Goal: Task Accomplishment & Management: Complete application form

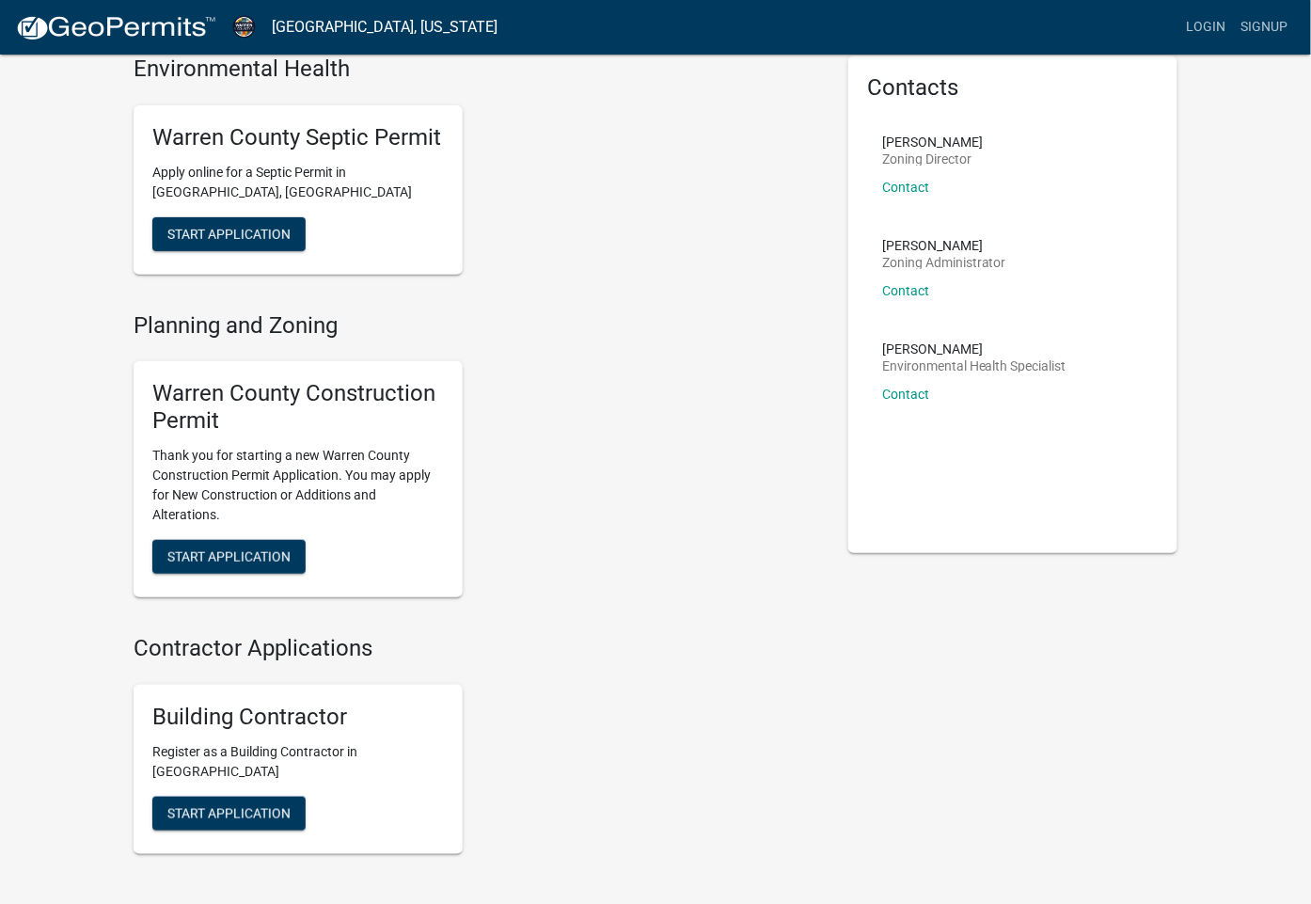
scroll to position [125, 0]
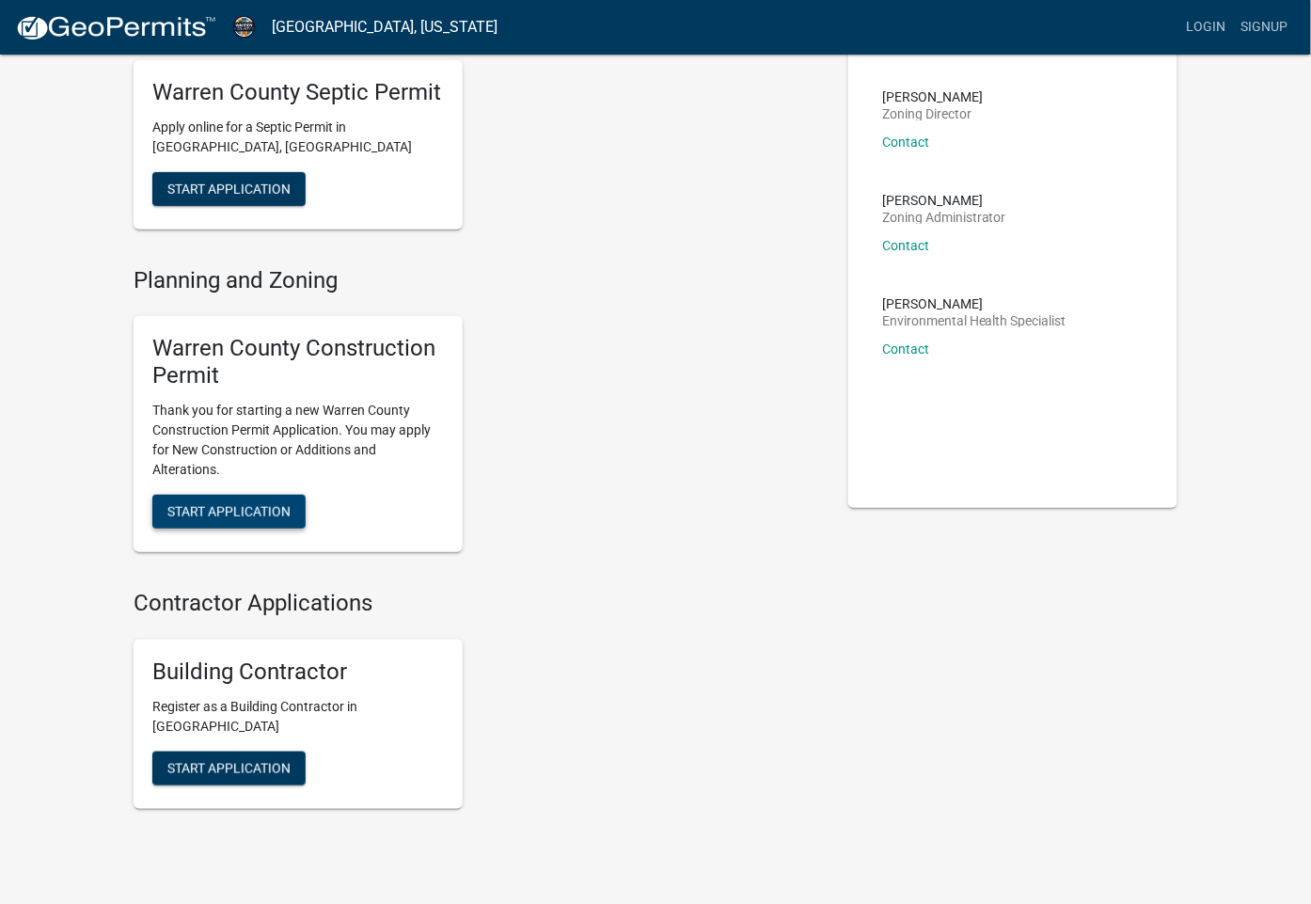
click at [256, 509] on span "Start Application" at bounding box center [228, 510] width 123 height 15
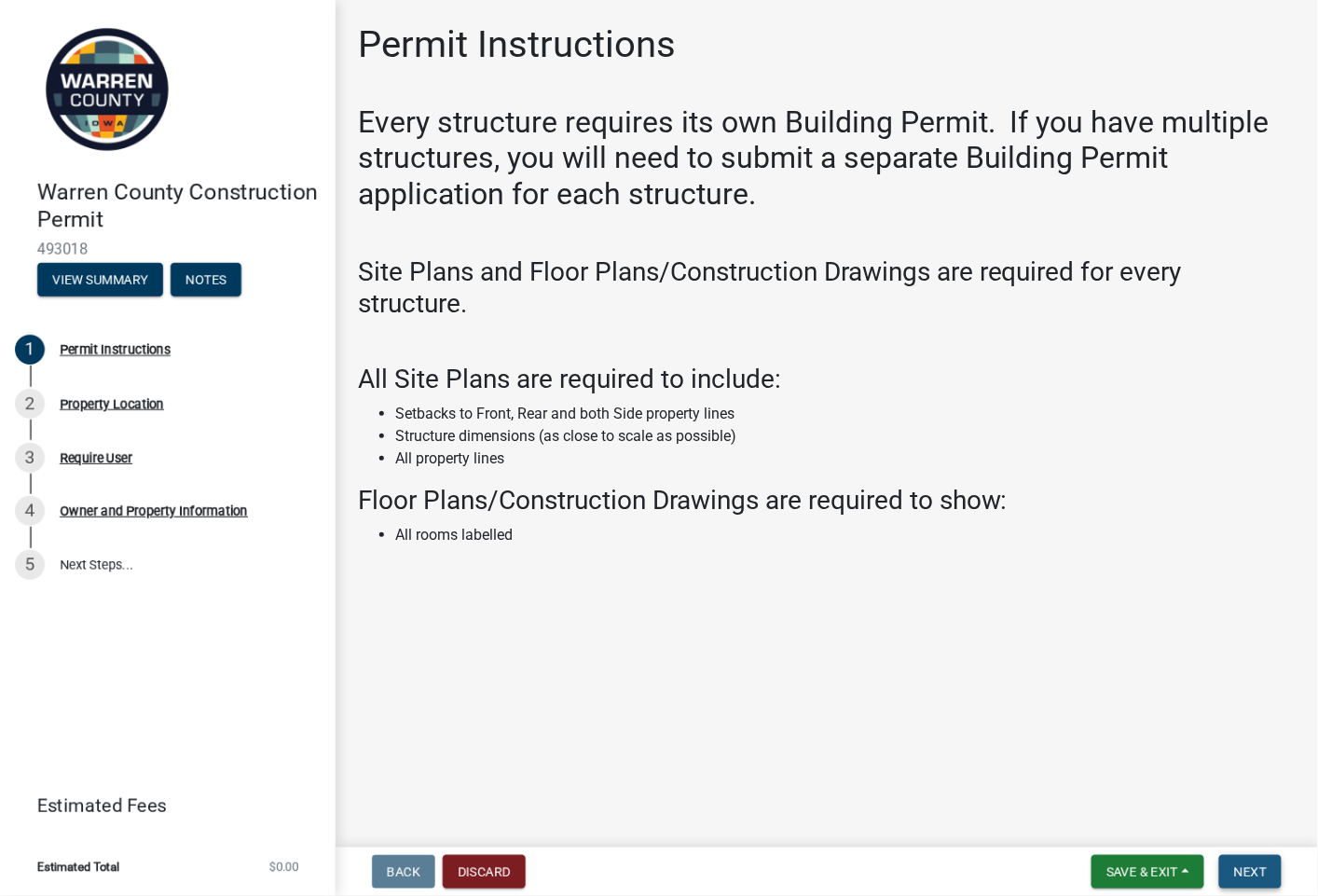
click at [1253, 859] on button "Next" at bounding box center [1250, 871] width 62 height 34
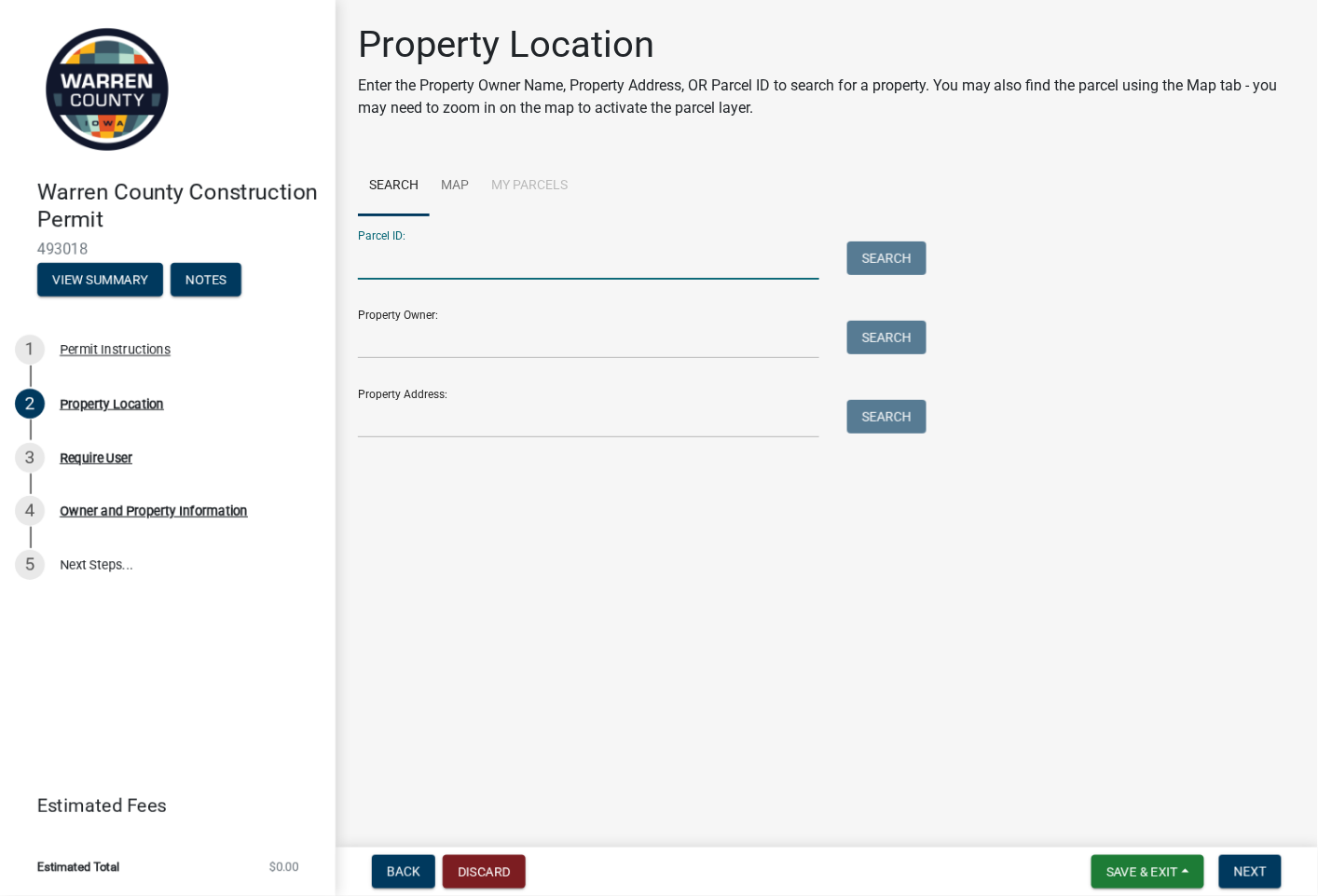
click at [430, 258] on input "Parcel ID:" at bounding box center [589, 261] width 462 height 39
type input "31350 31000360861"
type input "Felger, Todd R / Lloyd, Judith A"
type input "12770 Quaker Street"
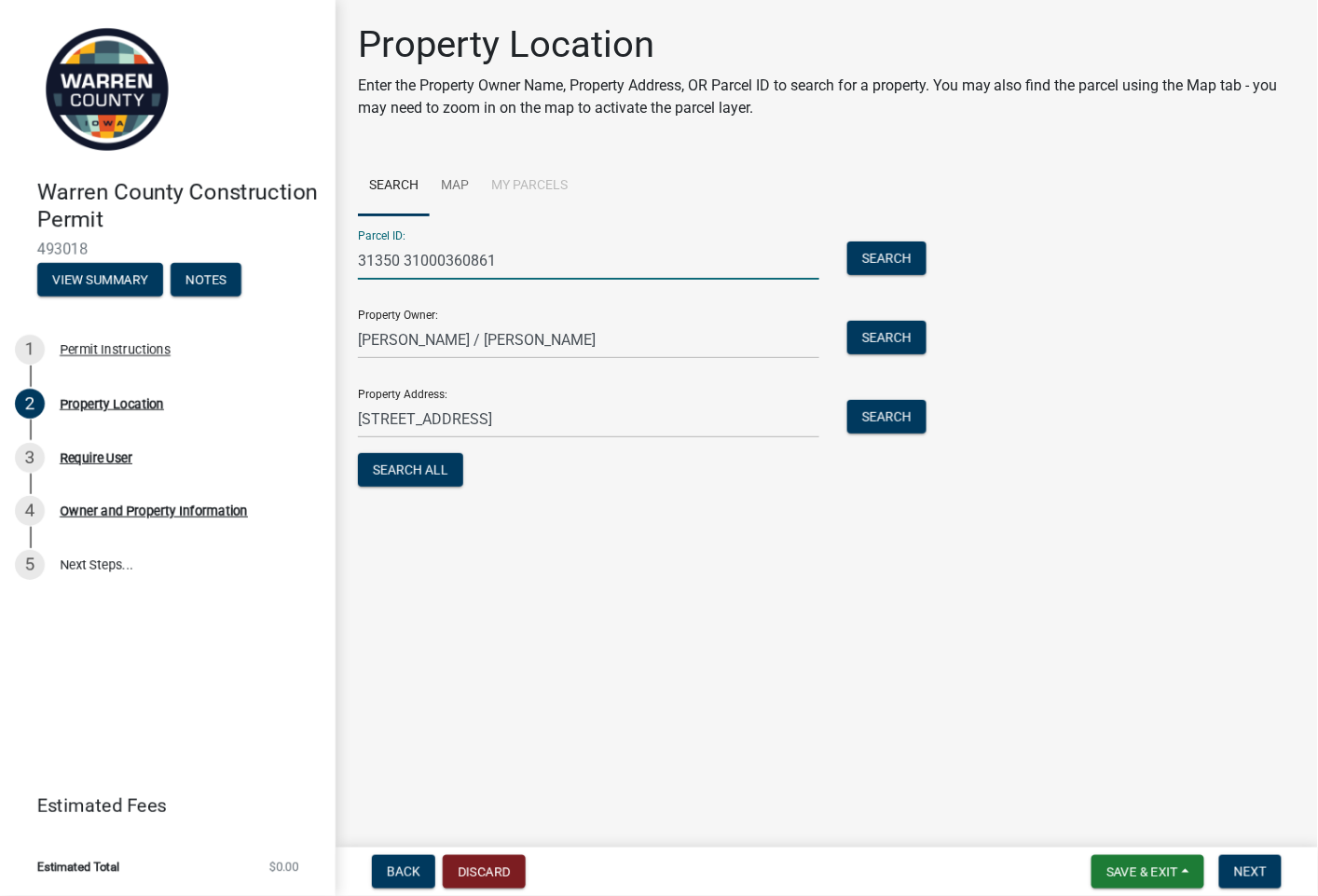
drag, startPoint x: 403, startPoint y: 258, endPoint x: 262, endPoint y: 240, distance: 142.1
click at [262, 240] on div "Warren County Construction Permit 493018 View Summary Notes 1 Permit Instructio…" at bounding box center [659, 448] width 1318 height 896
type input "31000360861"
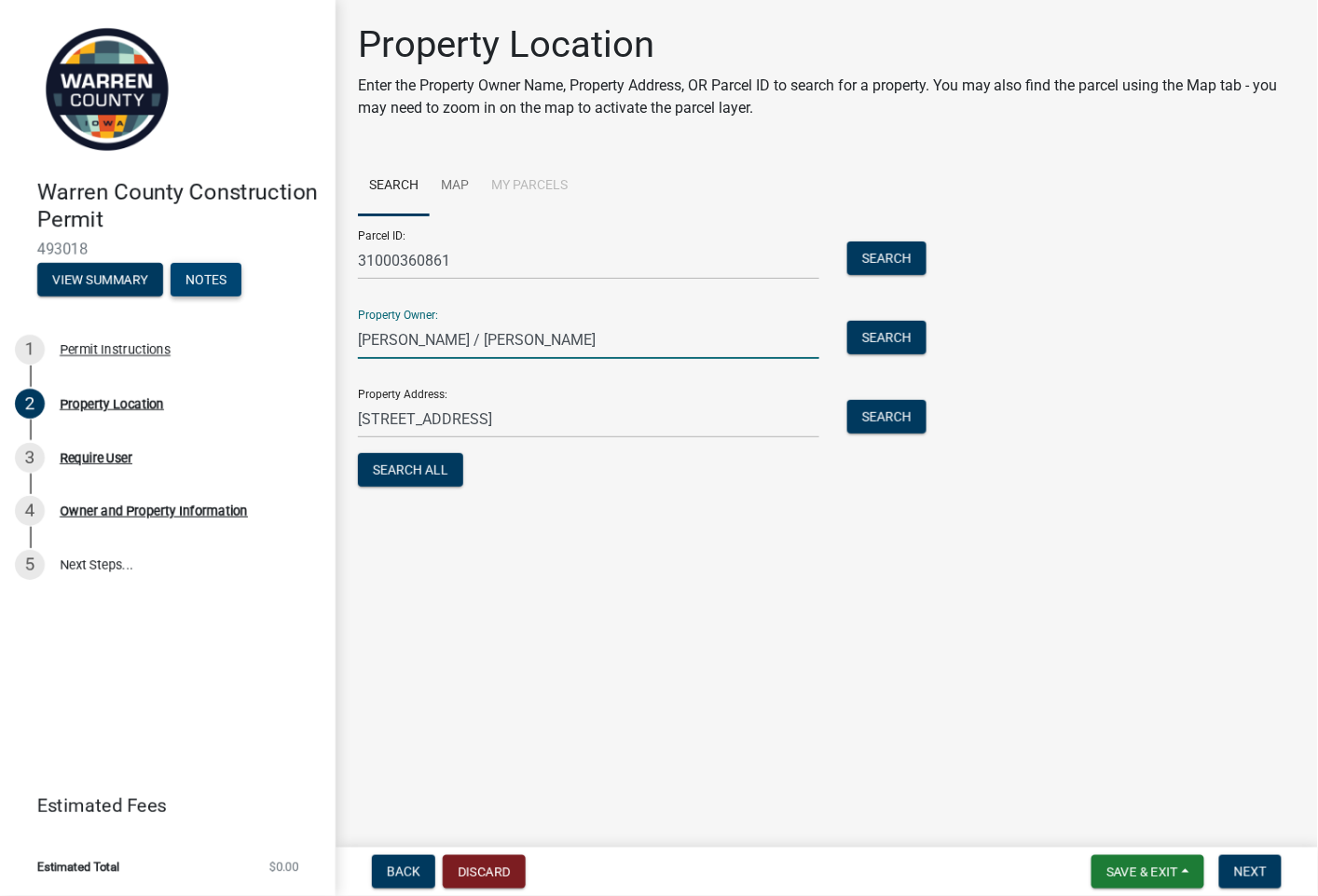
drag, startPoint x: 563, startPoint y: 339, endPoint x: 229, endPoint y: 290, distance: 337.6
click at [229, 290] on div "Warren County Construction Permit 493018 View Summary Notes 1 Permit Instructio…" at bounding box center [659, 448] width 1318 height 896
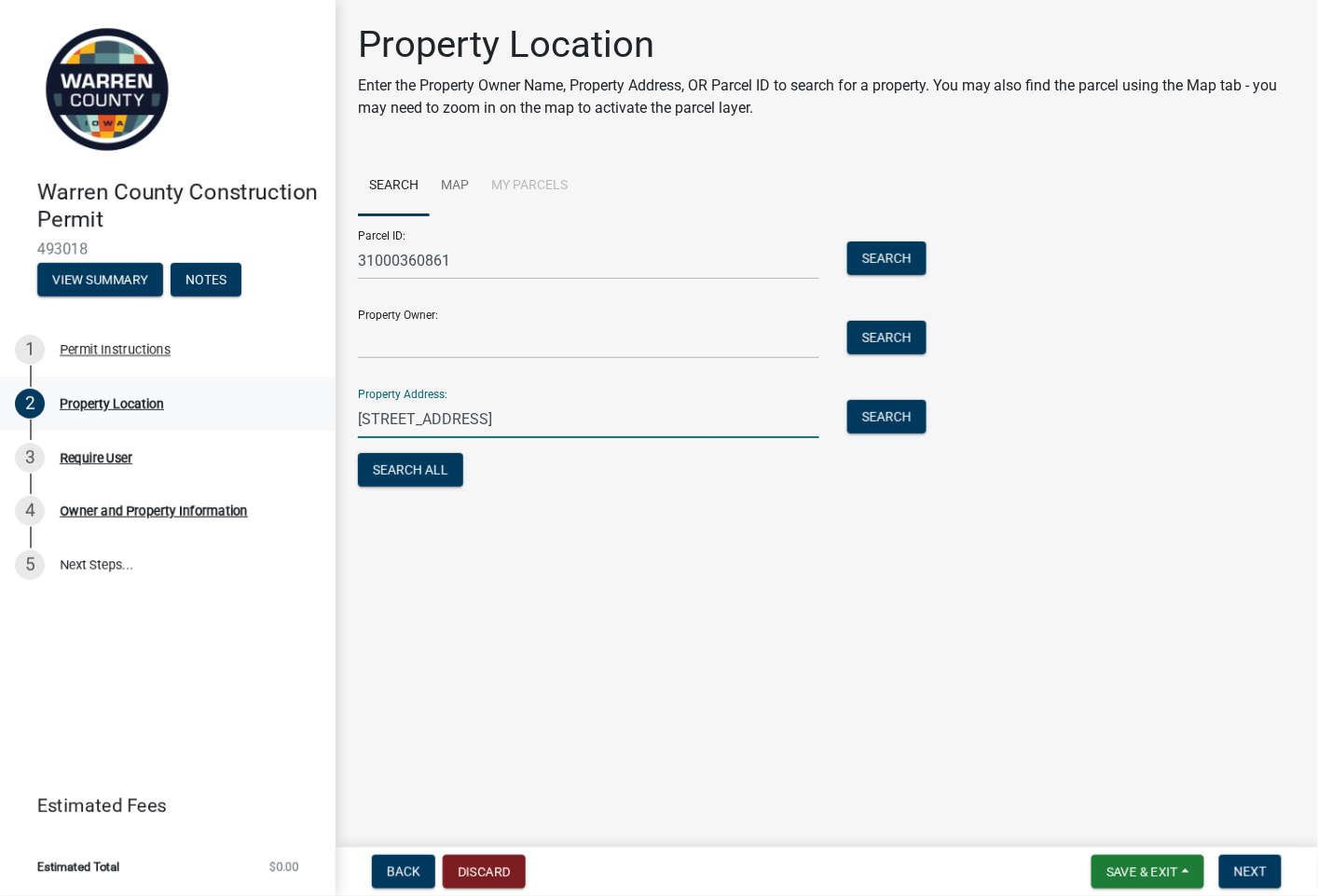
drag, startPoint x: 503, startPoint y: 426, endPoint x: 269, endPoint y: 389, distance: 236.9
click at [267, 392] on div "Warren County Construction Permit 493018 View Summary Notes 1 Permit Instructio…" at bounding box center [659, 448] width 1318 height 896
click at [496, 565] on main "Property Location Enter the Property Owner Name, Property Address, OR Parcel ID…" at bounding box center [826, 419] width 982 height 840
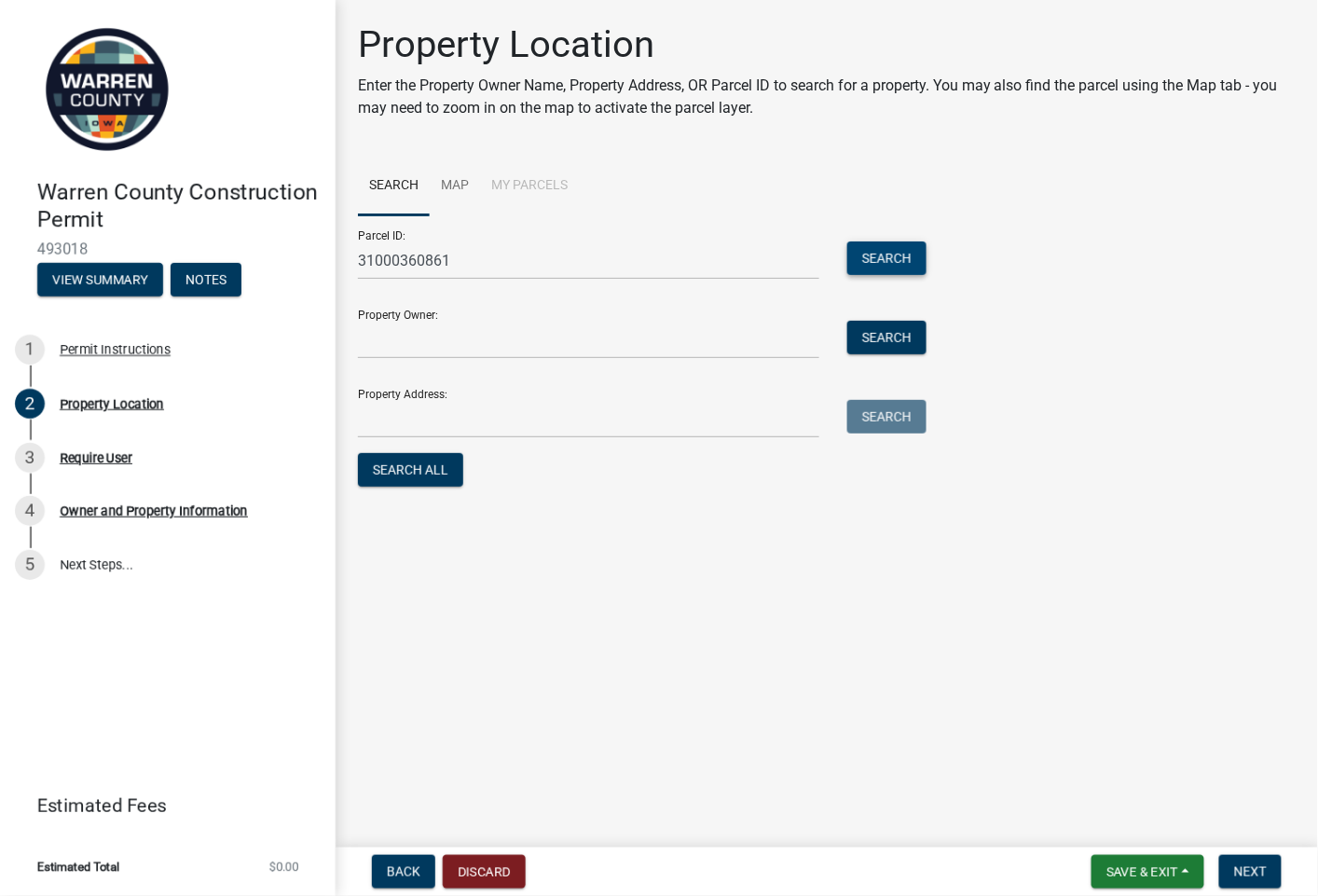
click at [897, 255] on button "Search" at bounding box center [887, 259] width 79 height 34
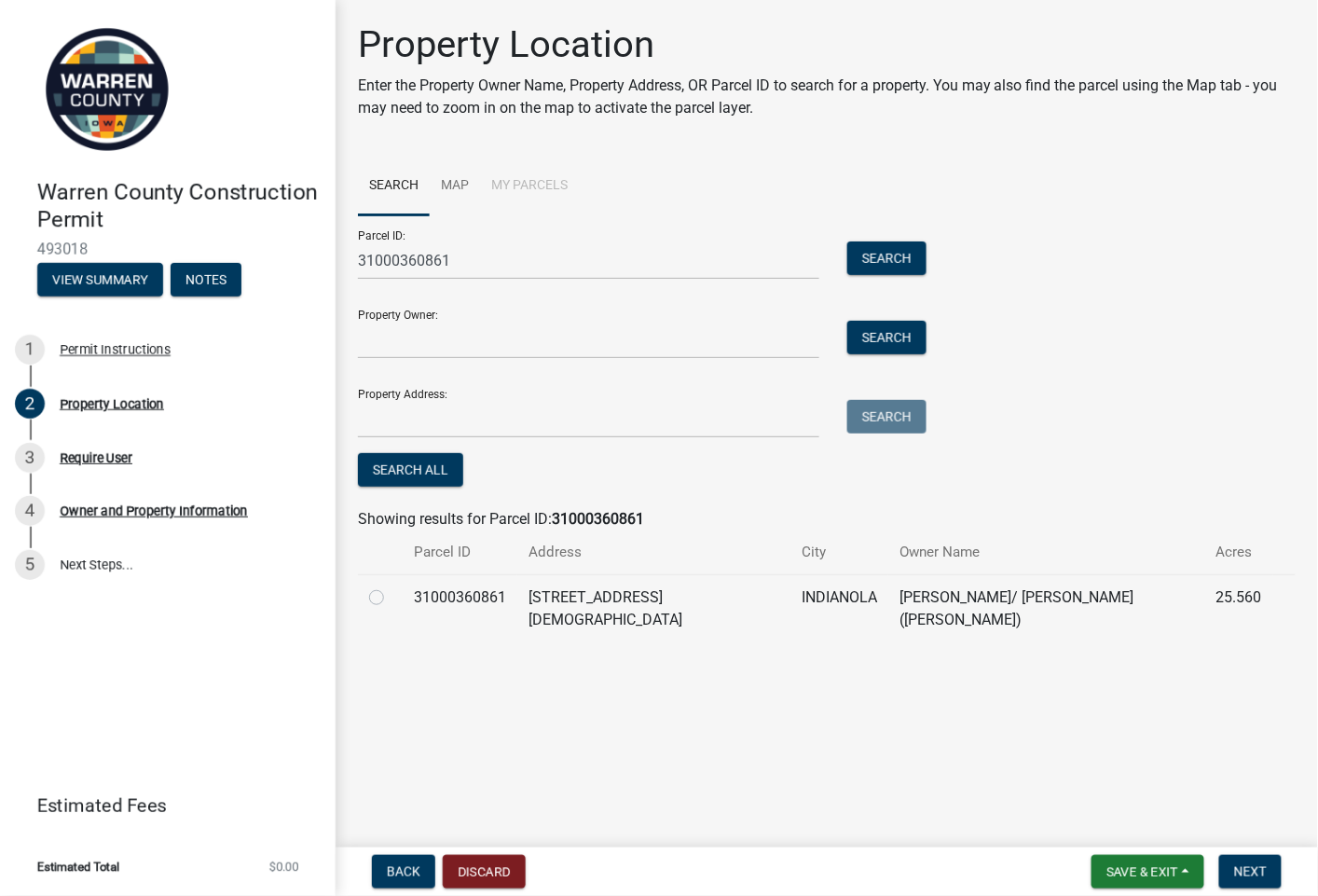
click at [391, 587] on label at bounding box center [391, 587] width 0 height 0
click at [391, 599] on input "radio" at bounding box center [397, 593] width 12 height 12
radio input "true"
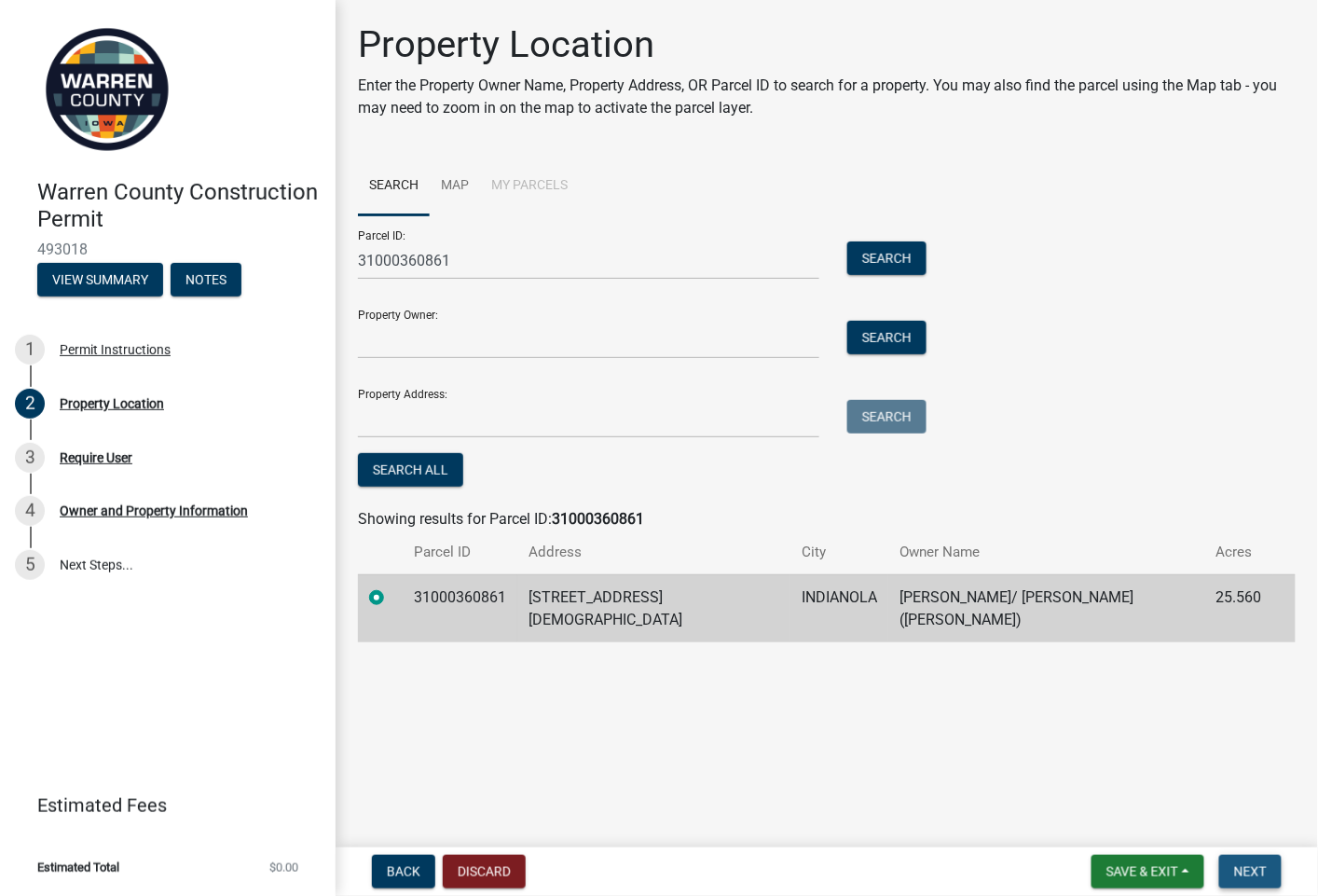
click at [1250, 870] on span "Next" at bounding box center [1250, 871] width 33 height 15
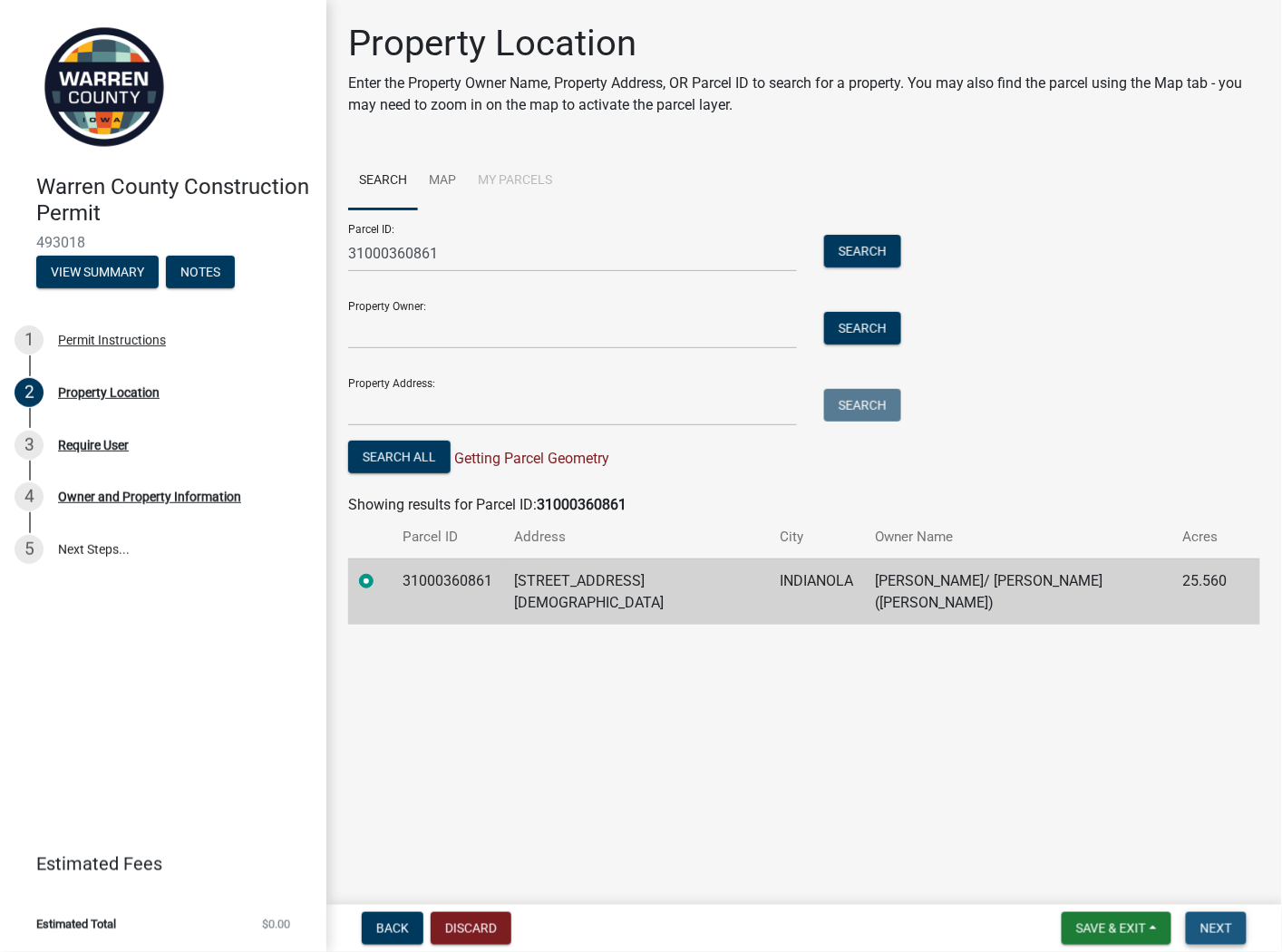
click at [1223, 870] on span "Next" at bounding box center [1215, 928] width 32 height 14
click at [534, 459] on span "Getting Parcel Geometry" at bounding box center [529, 458] width 159 height 17
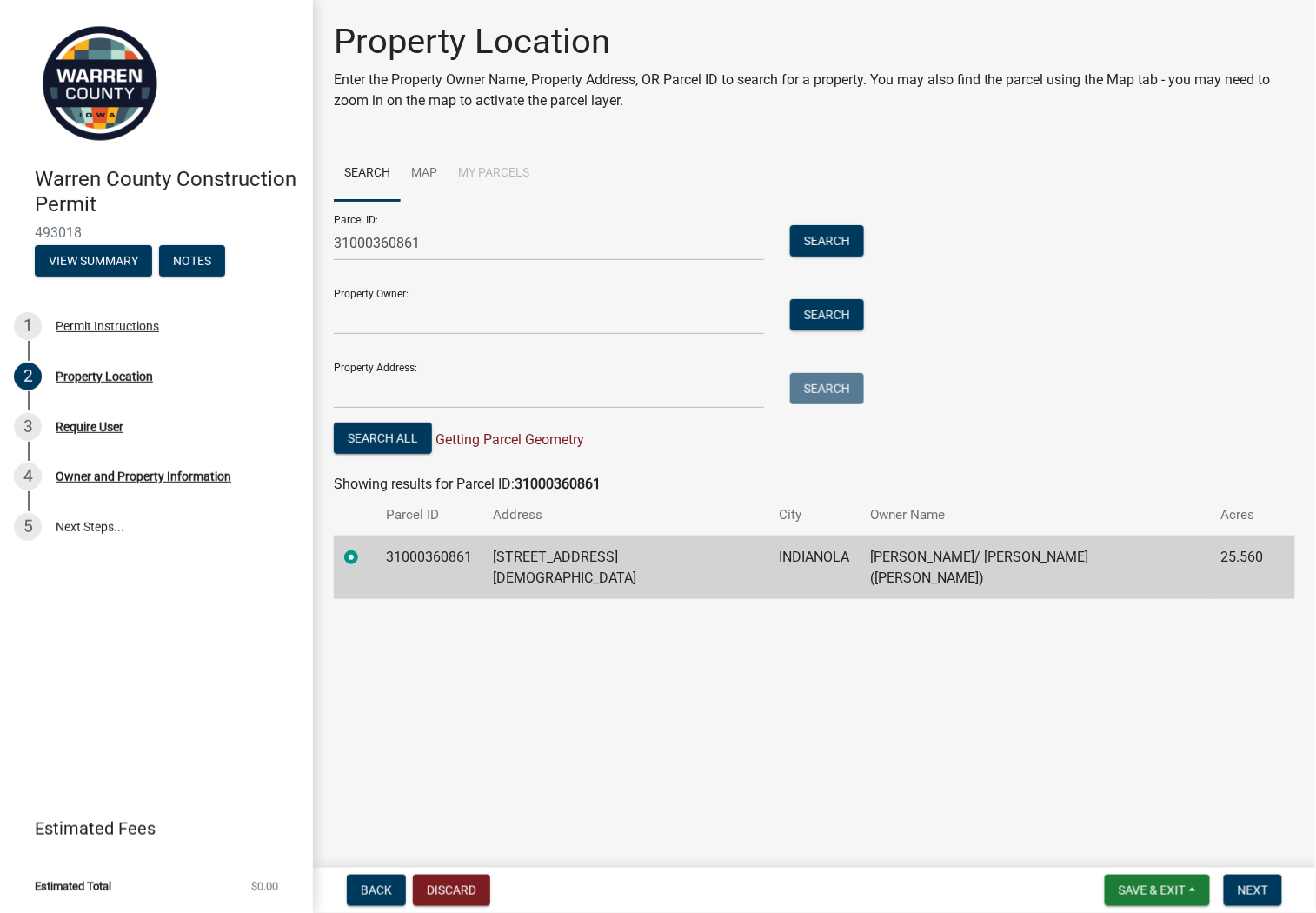
click at [1083, 657] on main "Property Location Enter the Property Owner Name, Property Address, OR Parcel ID…" at bounding box center [814, 430] width 1003 height 860
click at [1228, 834] on span "Next" at bounding box center [1252, 890] width 30 height 14
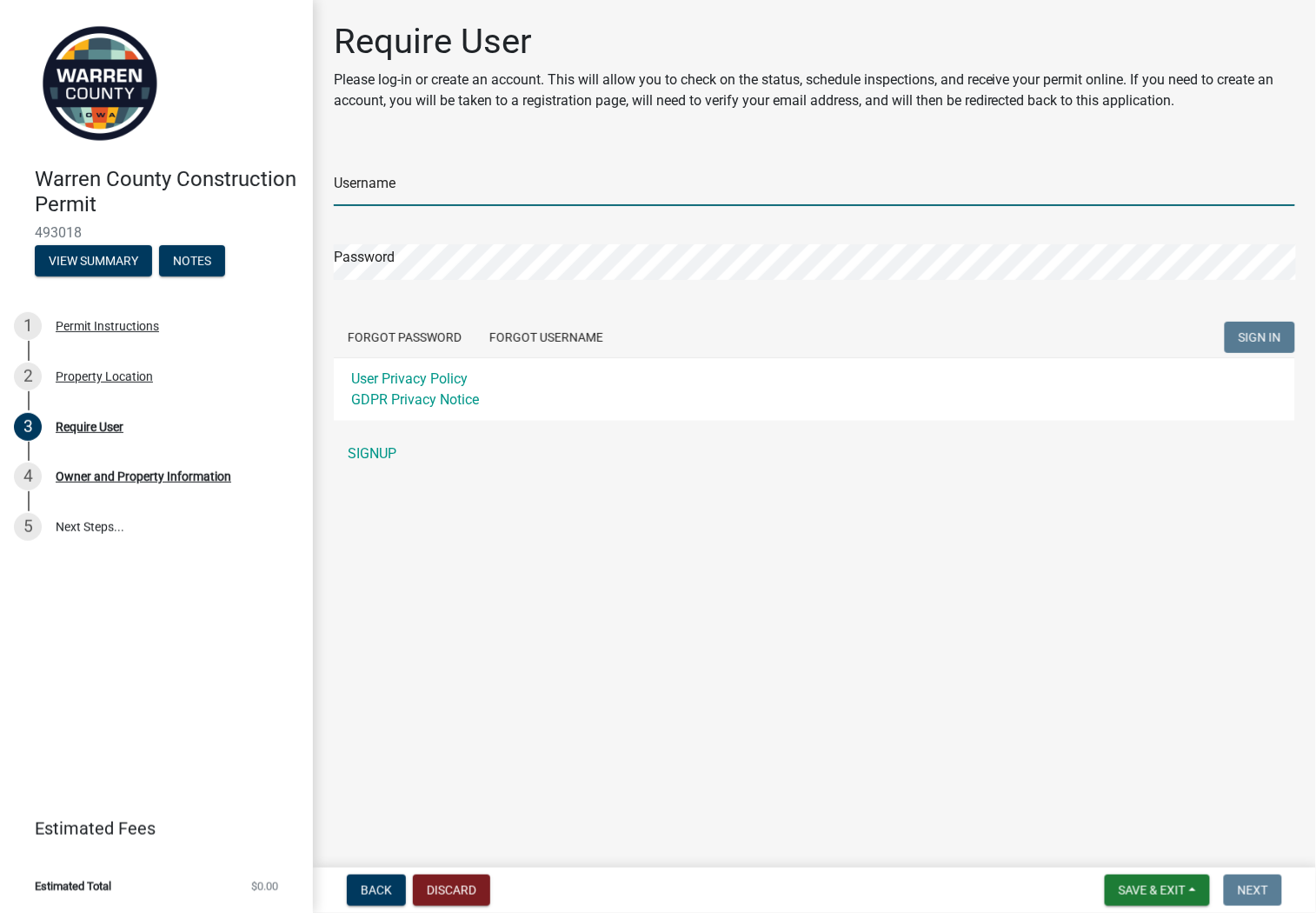
click at [521, 175] on input "Username" at bounding box center [814, 188] width 961 height 36
type input "[PERSON_NAME]"
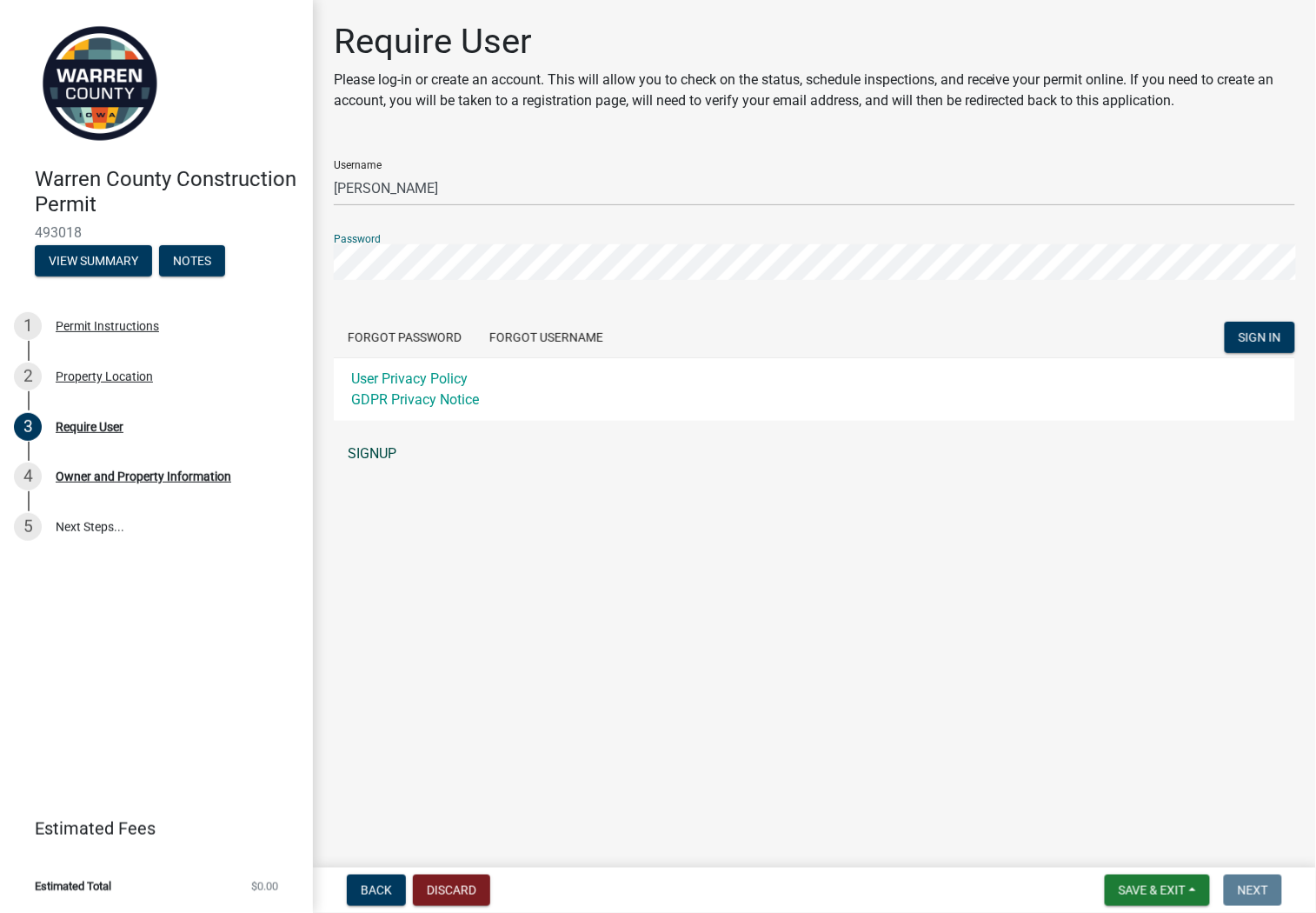
click at [389, 456] on link "SIGNUP" at bounding box center [814, 454] width 961 height 35
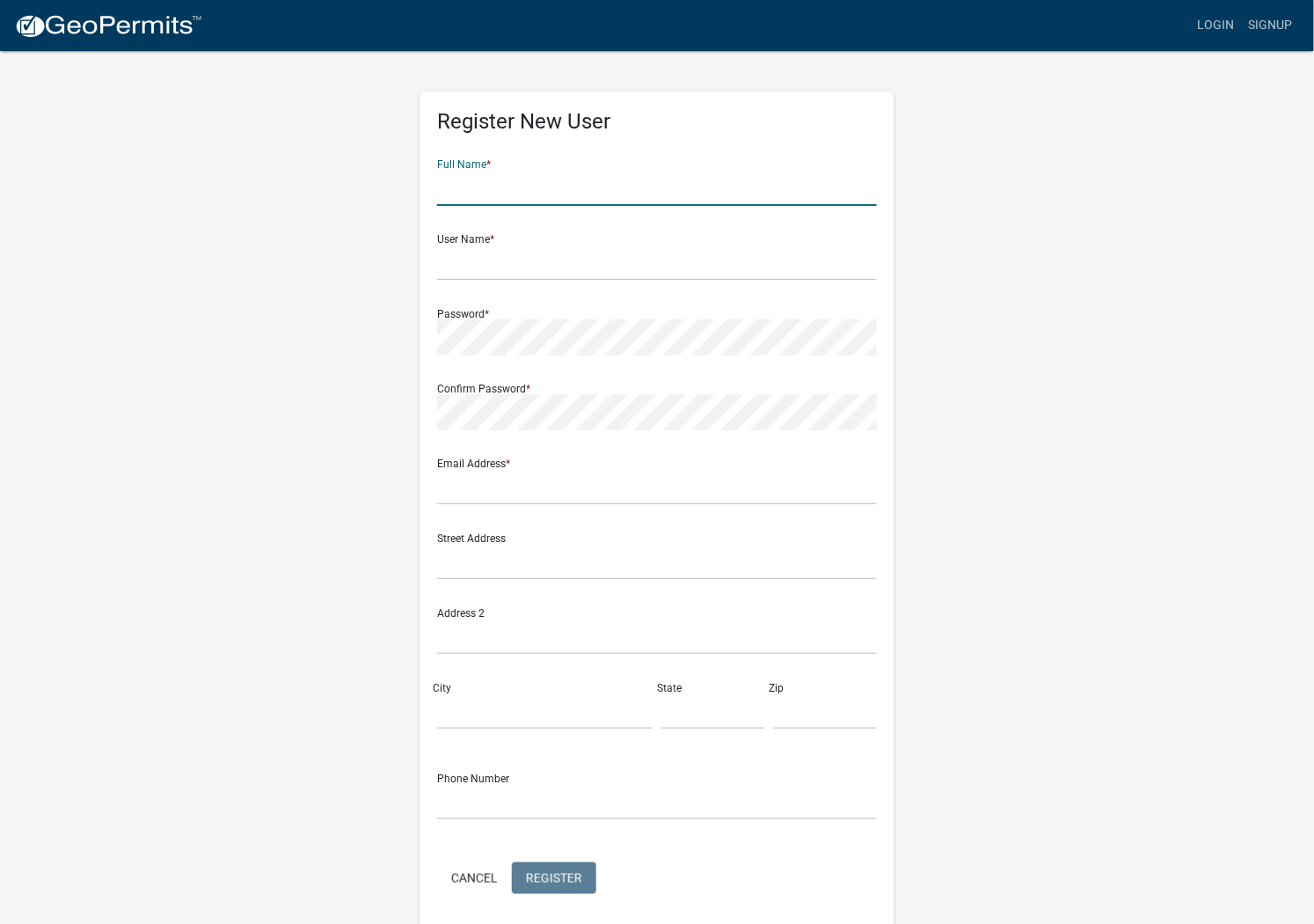
click at [540, 185] on input "text" at bounding box center [657, 188] width 440 height 36
type input "Todd Felger"
type input "Todd.felger@caseys.com"
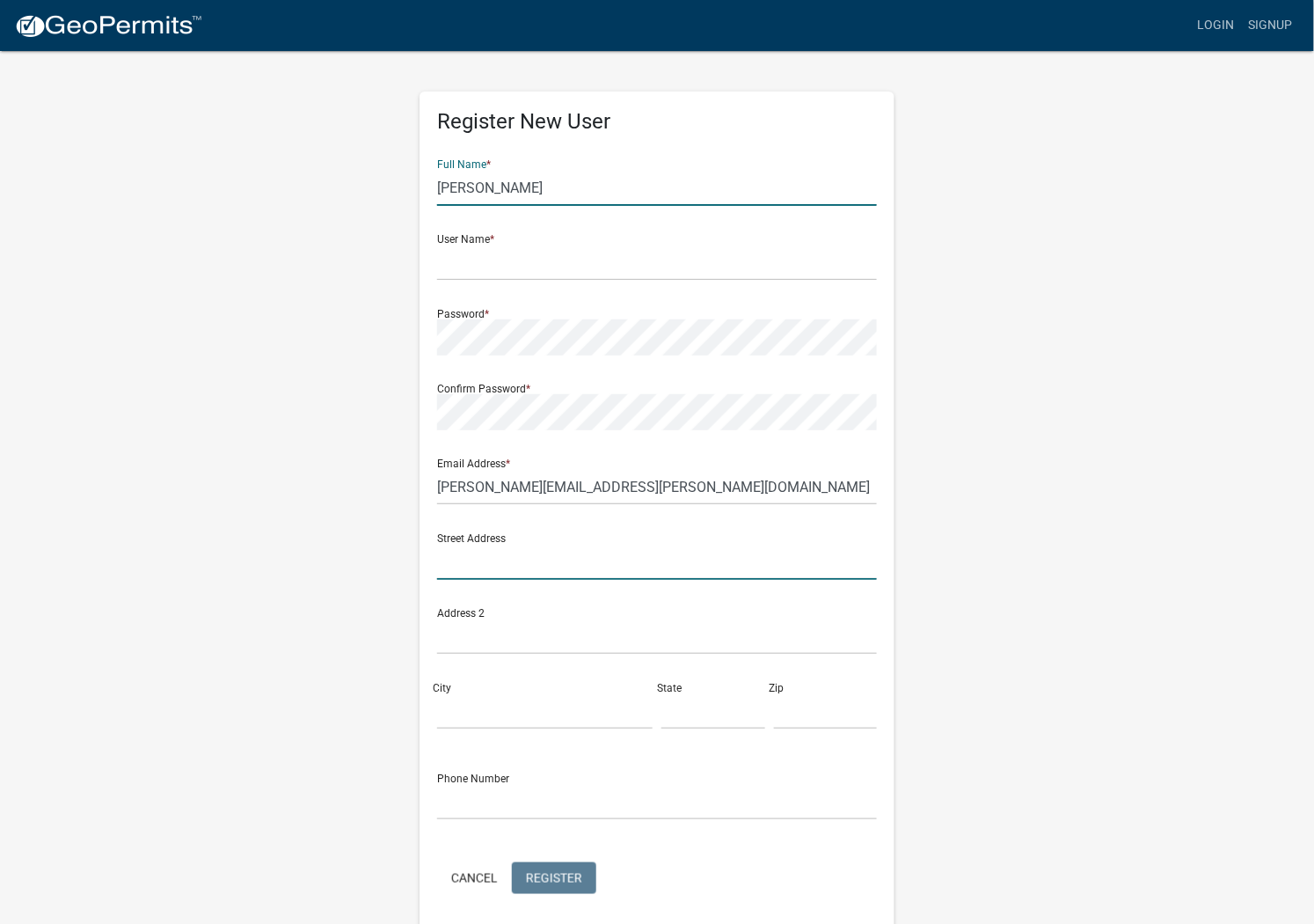
type input "36327 Jewell Court"
type input "Earlham"
type input "IA"
type input "50072"
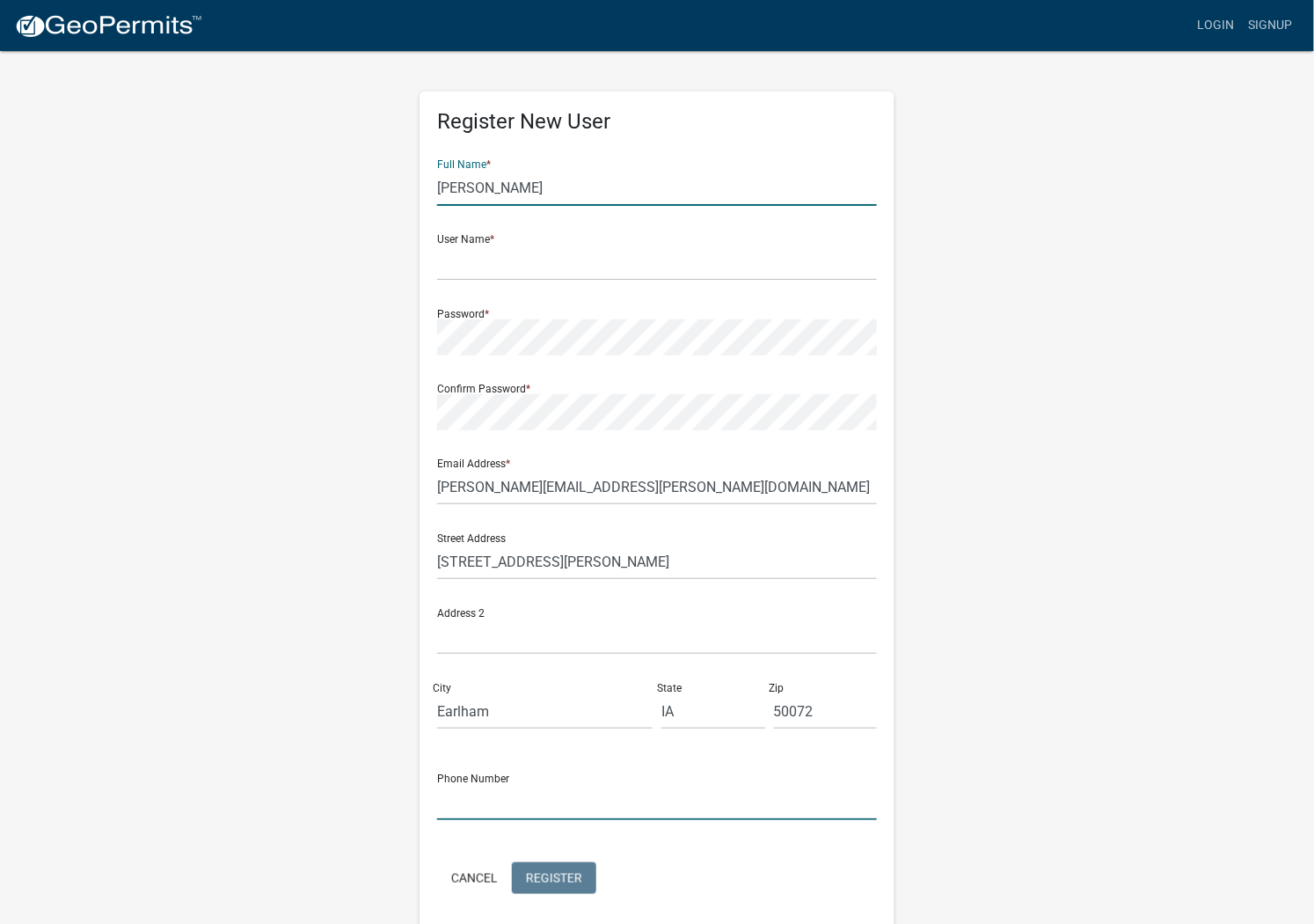
type input "5153603016"
click at [498, 262] on input "text" at bounding box center [657, 262] width 440 height 36
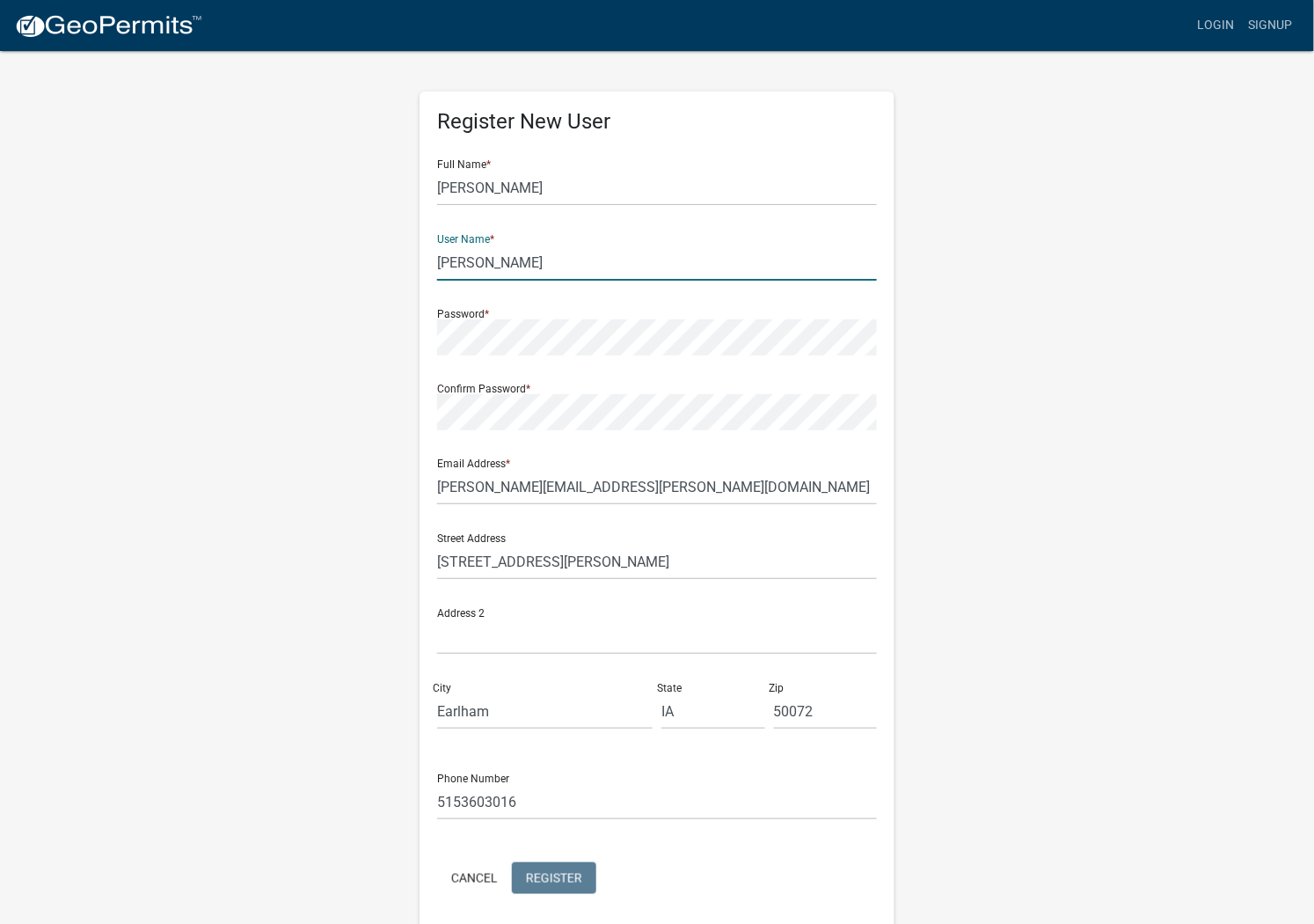
type input "[PERSON_NAME]"
click at [528, 482] on input "Todd.felger@caseys.com" at bounding box center [657, 486] width 440 height 36
drag, startPoint x: 606, startPoint y: 481, endPoint x: 255, endPoint y: 443, distance: 353.1
click at [255, 443] on div "Register New User Full Name * Todd Felger User Name * Felger-Lloyd Password * C…" at bounding box center [657, 520] width 1003 height 941
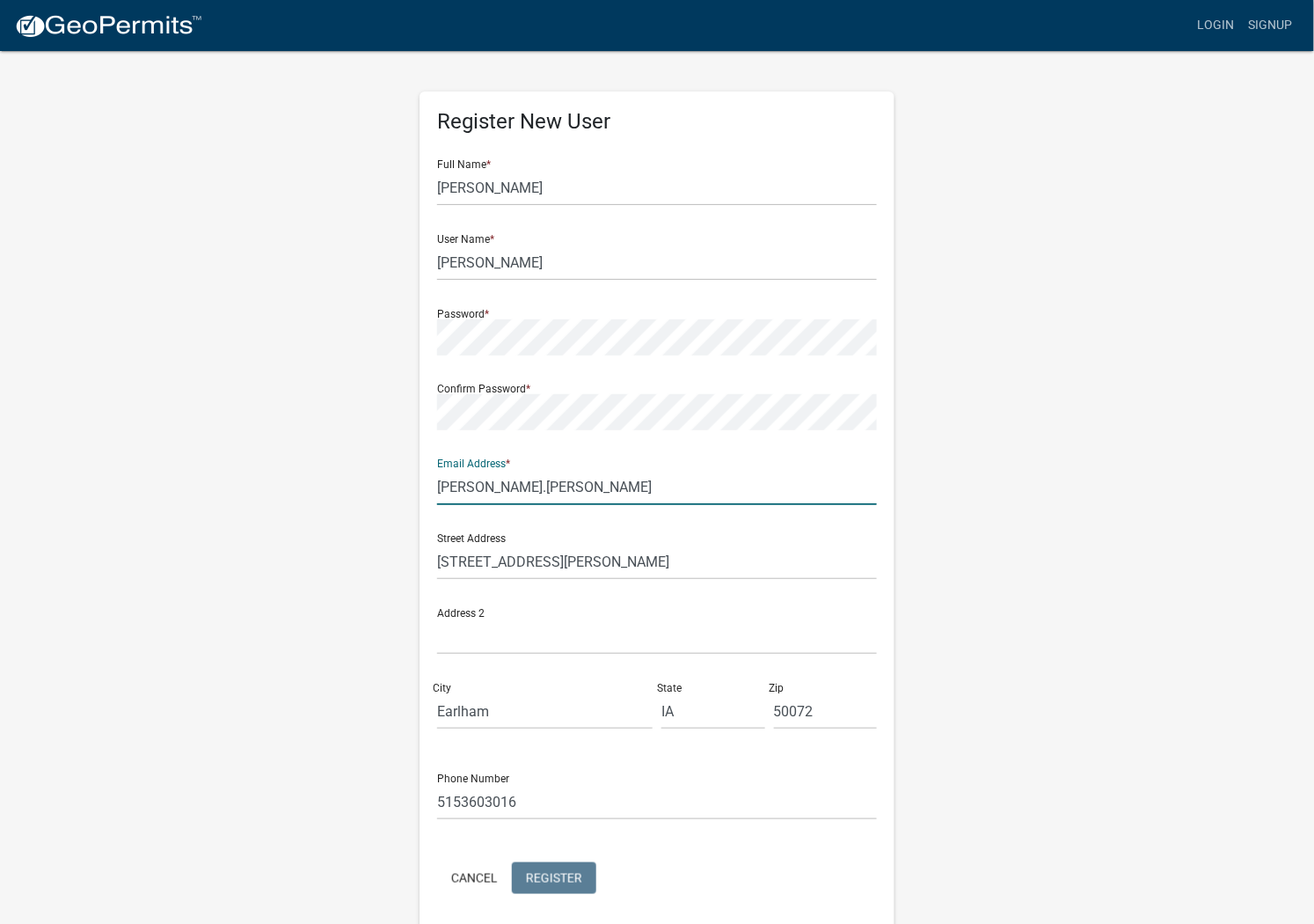
type input "[PERSON_NAME][EMAIL_ADDRESS][PERSON_NAME][DOMAIN_NAME]"
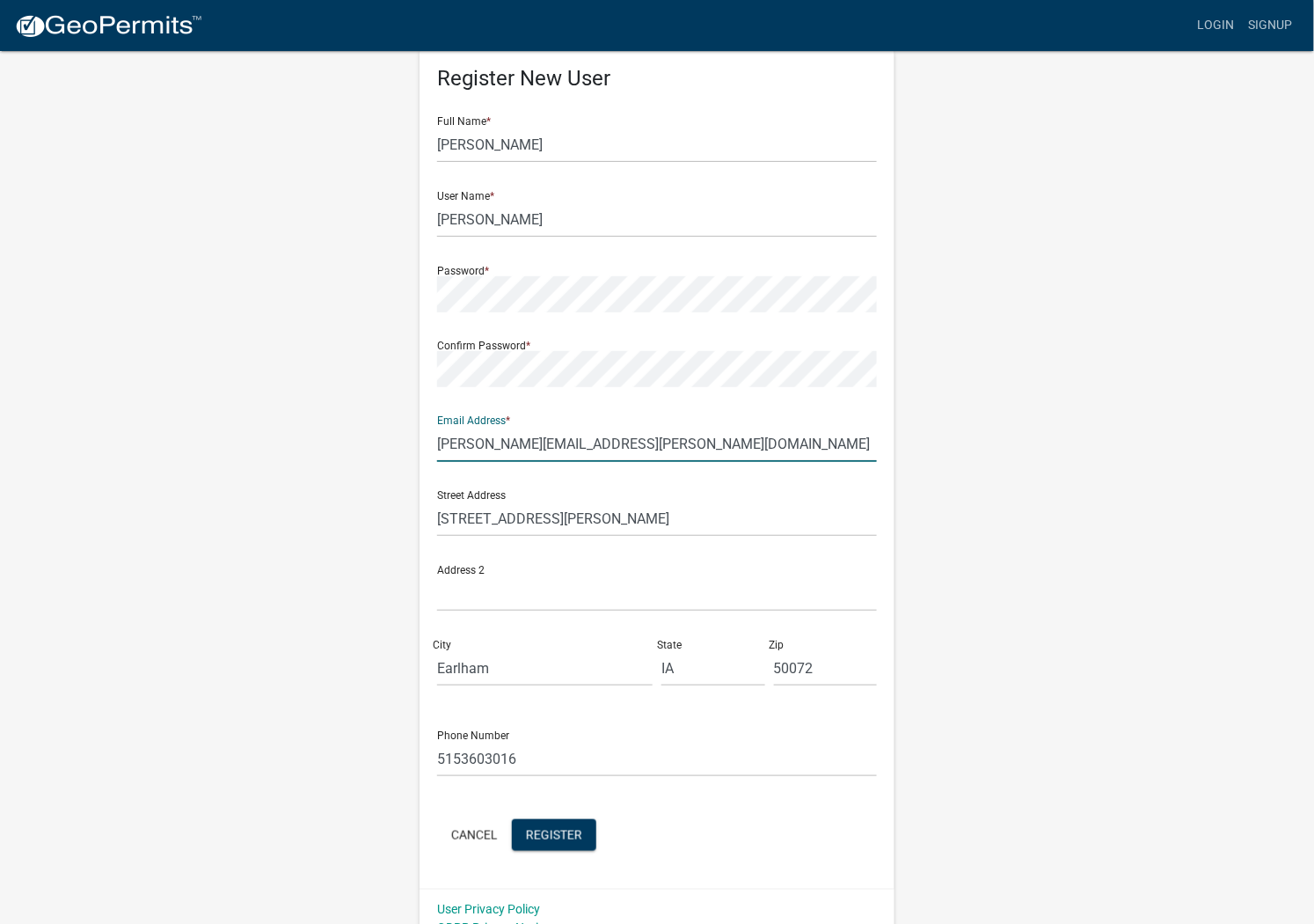
scroll to position [66, 0]
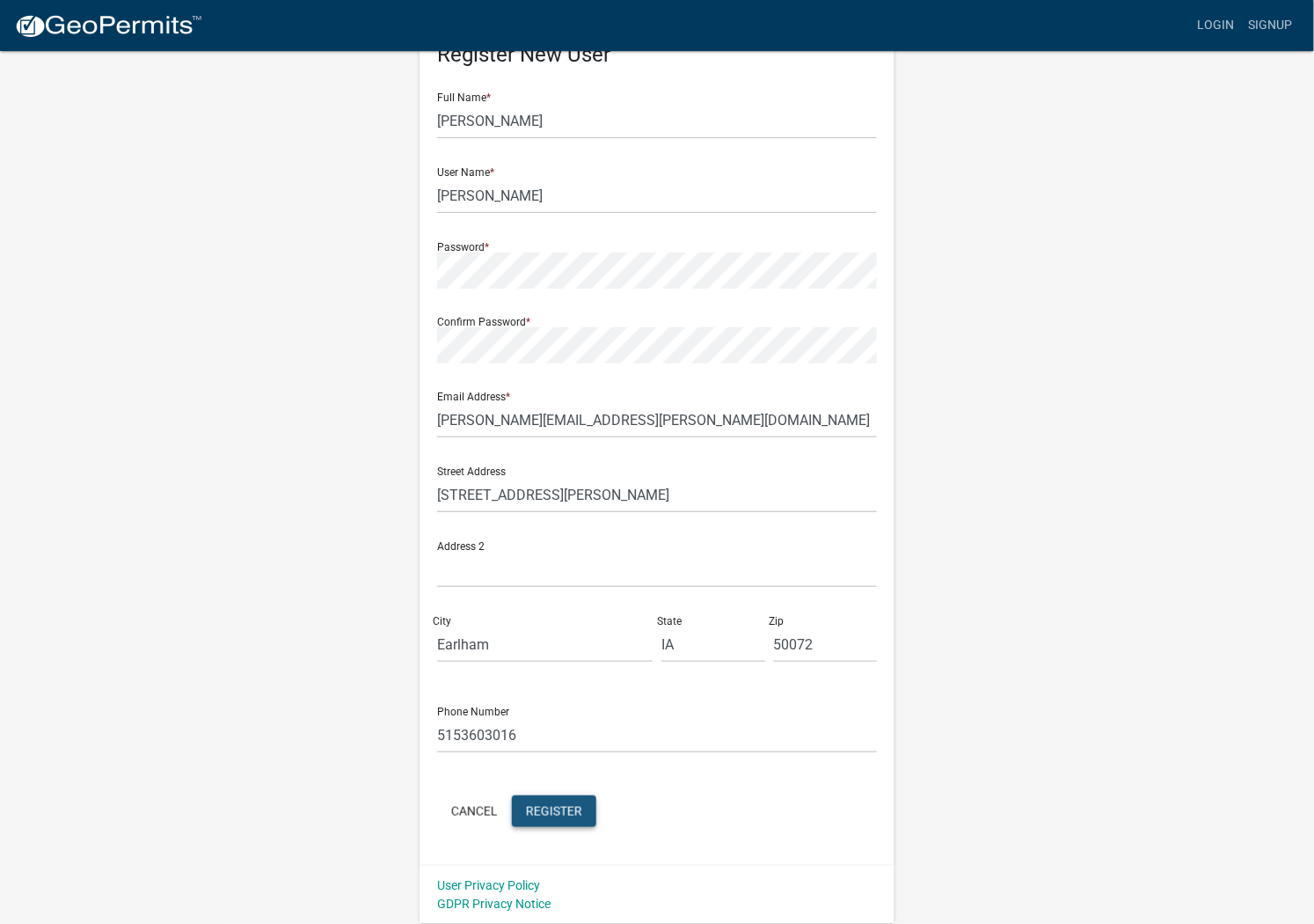
click at [561, 810] on span "Register" at bounding box center [554, 810] width 56 height 14
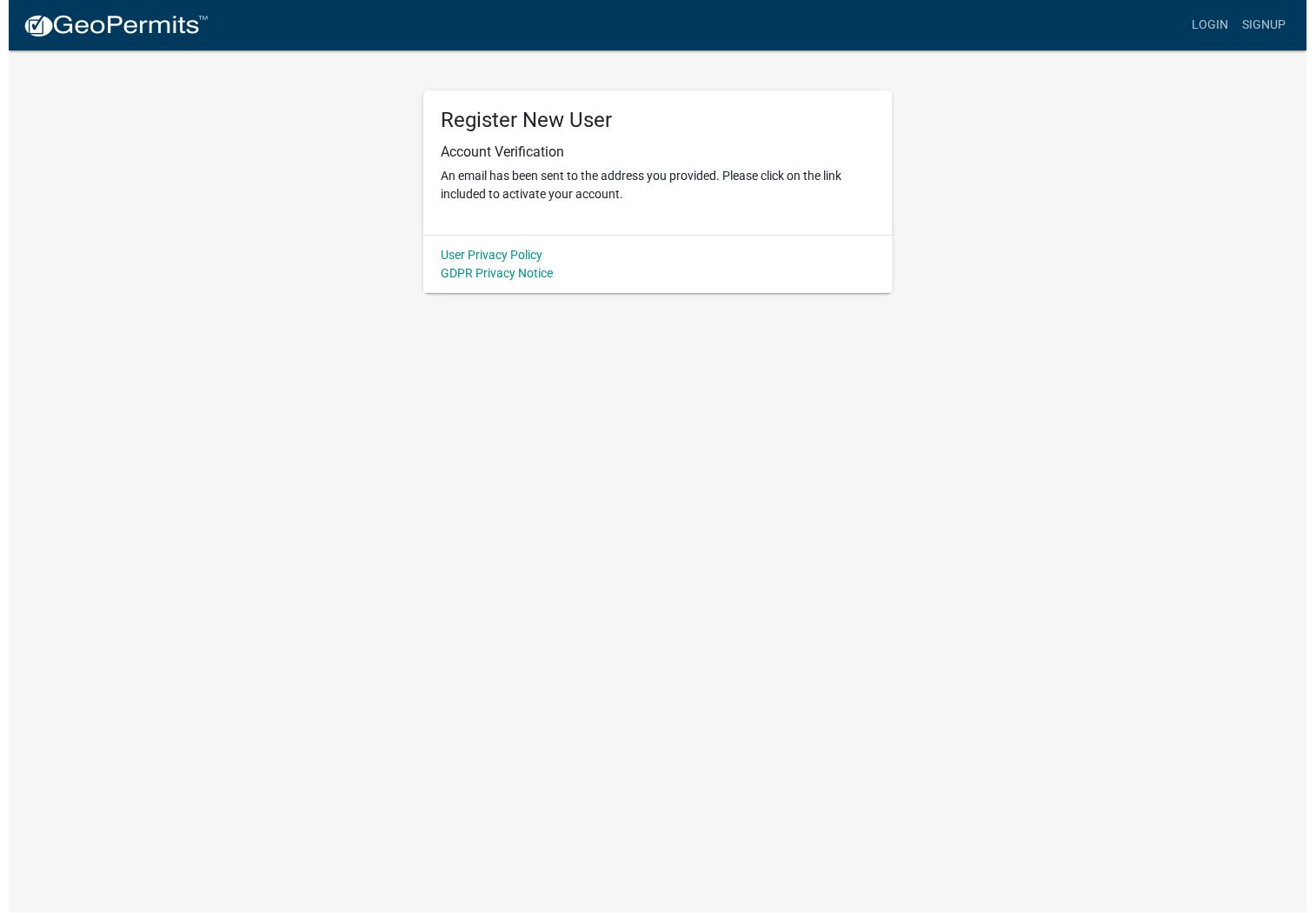
scroll to position [0, 0]
click at [783, 420] on body "Internet Explorer does NOT work with GeoPermits. Get a new browser for more sec…" at bounding box center [658, 456] width 1316 height 913
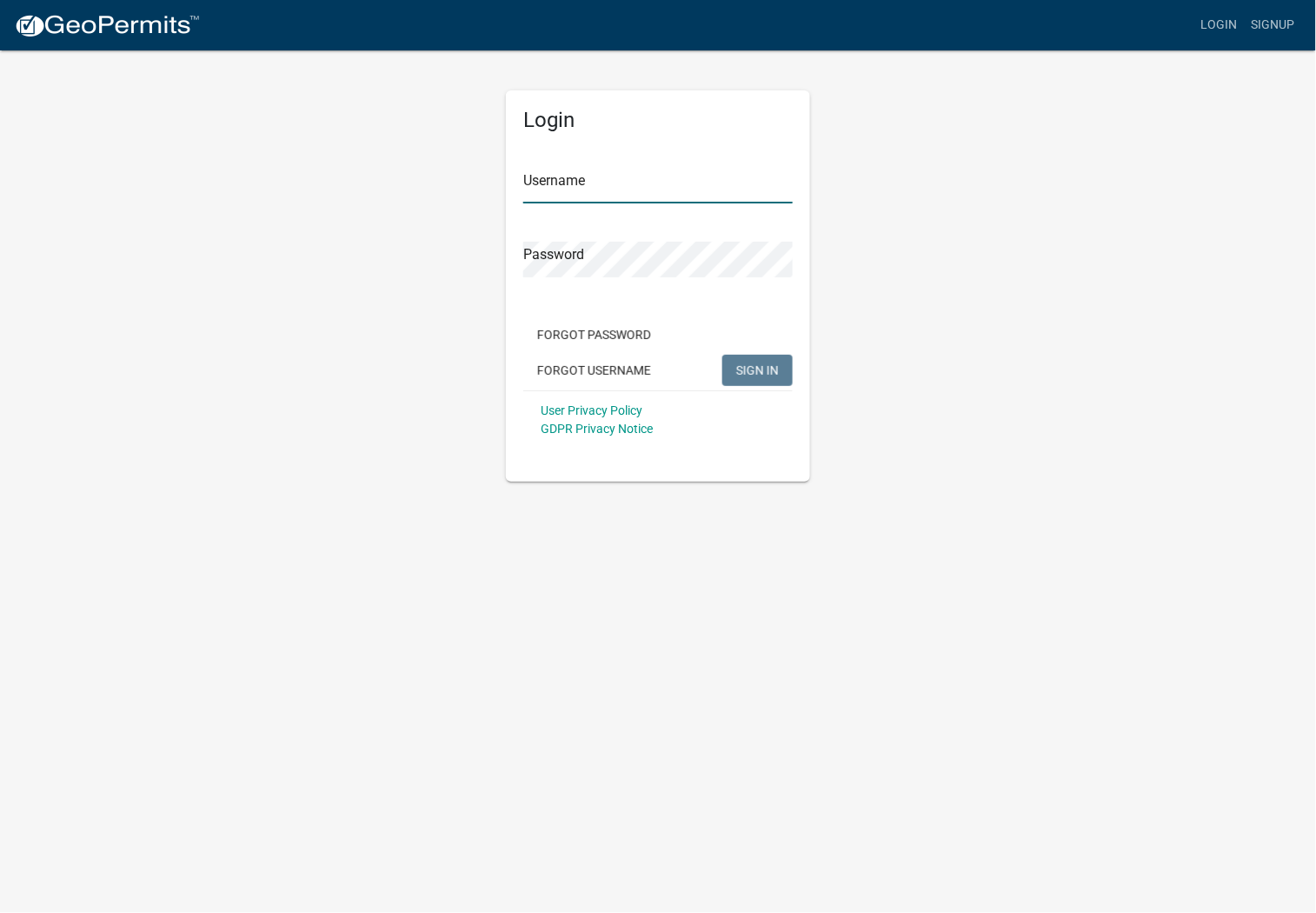
click at [637, 168] on input "Username" at bounding box center [658, 186] width 270 height 36
type input "[PERSON_NAME]"
click at [762, 372] on span "SIGN IN" at bounding box center [758, 369] width 43 height 14
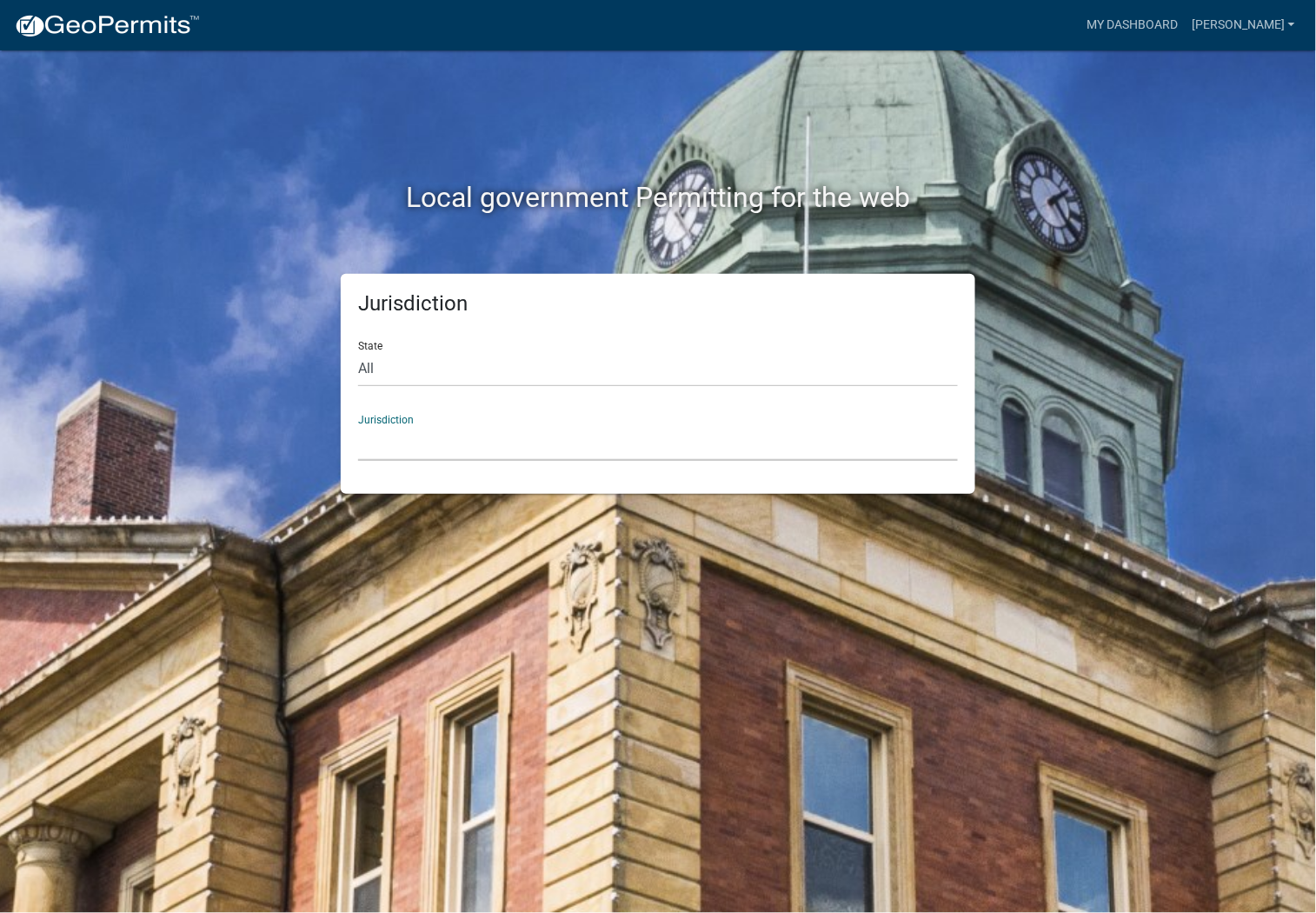
click at [412, 431] on select "[GEOGRAPHIC_DATA], [US_STATE] [GEOGRAPHIC_DATA], [US_STATE][PERSON_NAME][GEOGRA…" at bounding box center [657, 443] width 600 height 36
click at [379, 370] on select "All [US_STATE] [US_STATE] [US_STATE] [US_STATE] [US_STATE] [US_STATE] [US_STATE…" at bounding box center [657, 369] width 600 height 36
select select "[US_STATE]"
click at [358, 351] on select "All [US_STATE] [US_STATE] [US_STATE] [US_STATE] [US_STATE] [US_STATE] [US_STATE…" at bounding box center [657, 369] width 600 height 36
click at [384, 436] on select "[GEOGRAPHIC_DATA], [US_STATE] [GEOGRAPHIC_DATA], [US_STATE] [GEOGRAPHIC_DATA], …" at bounding box center [657, 443] width 600 height 36
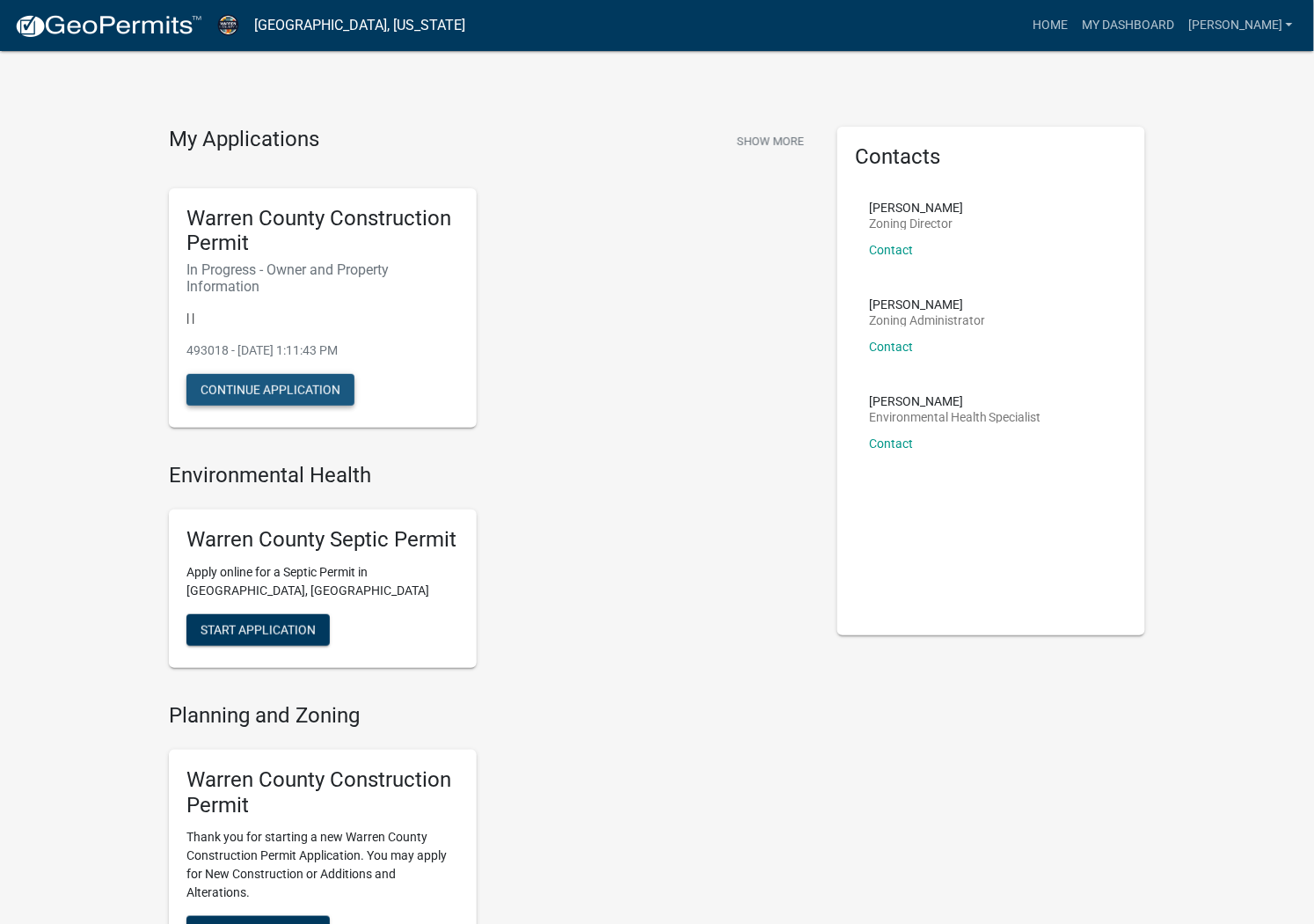
click at [304, 384] on button "Continue Application" at bounding box center [270, 390] width 168 height 32
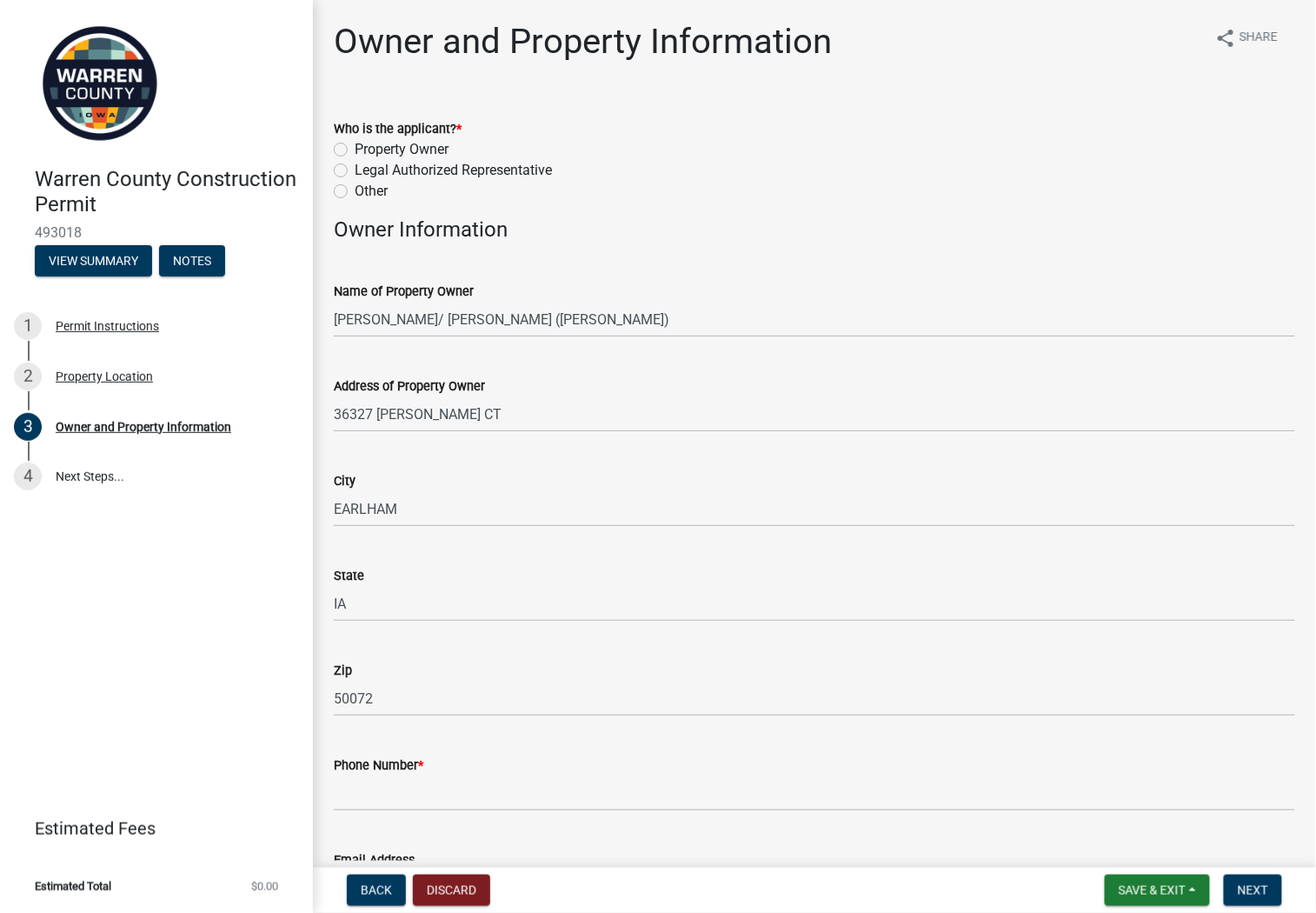
click at [355, 151] on label "Property Owner" at bounding box center [402, 149] width 94 height 21
click at [355, 151] on input "Property Owner" at bounding box center [360, 144] width 11 height 11
radio input "true"
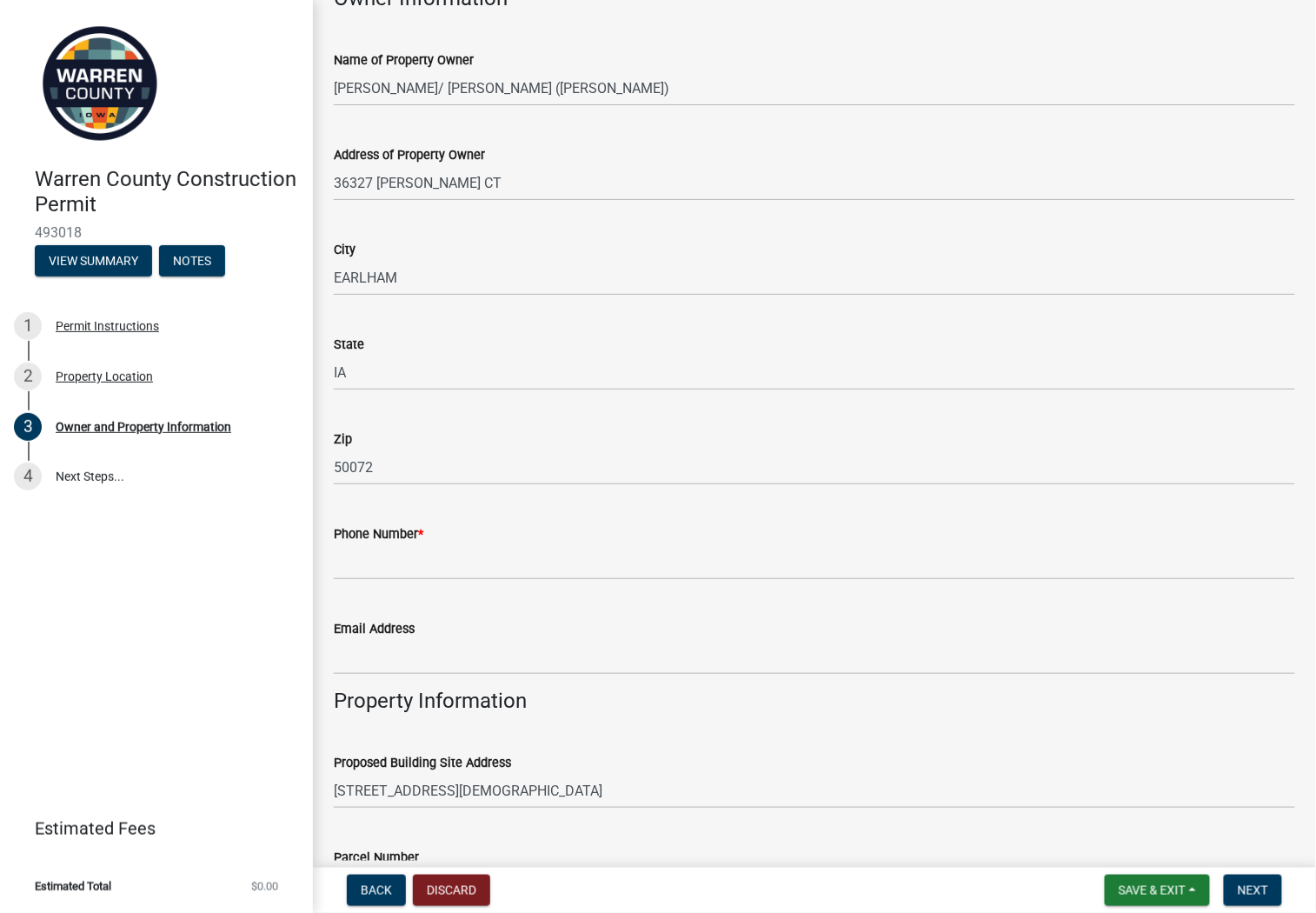
scroll to position [347, 0]
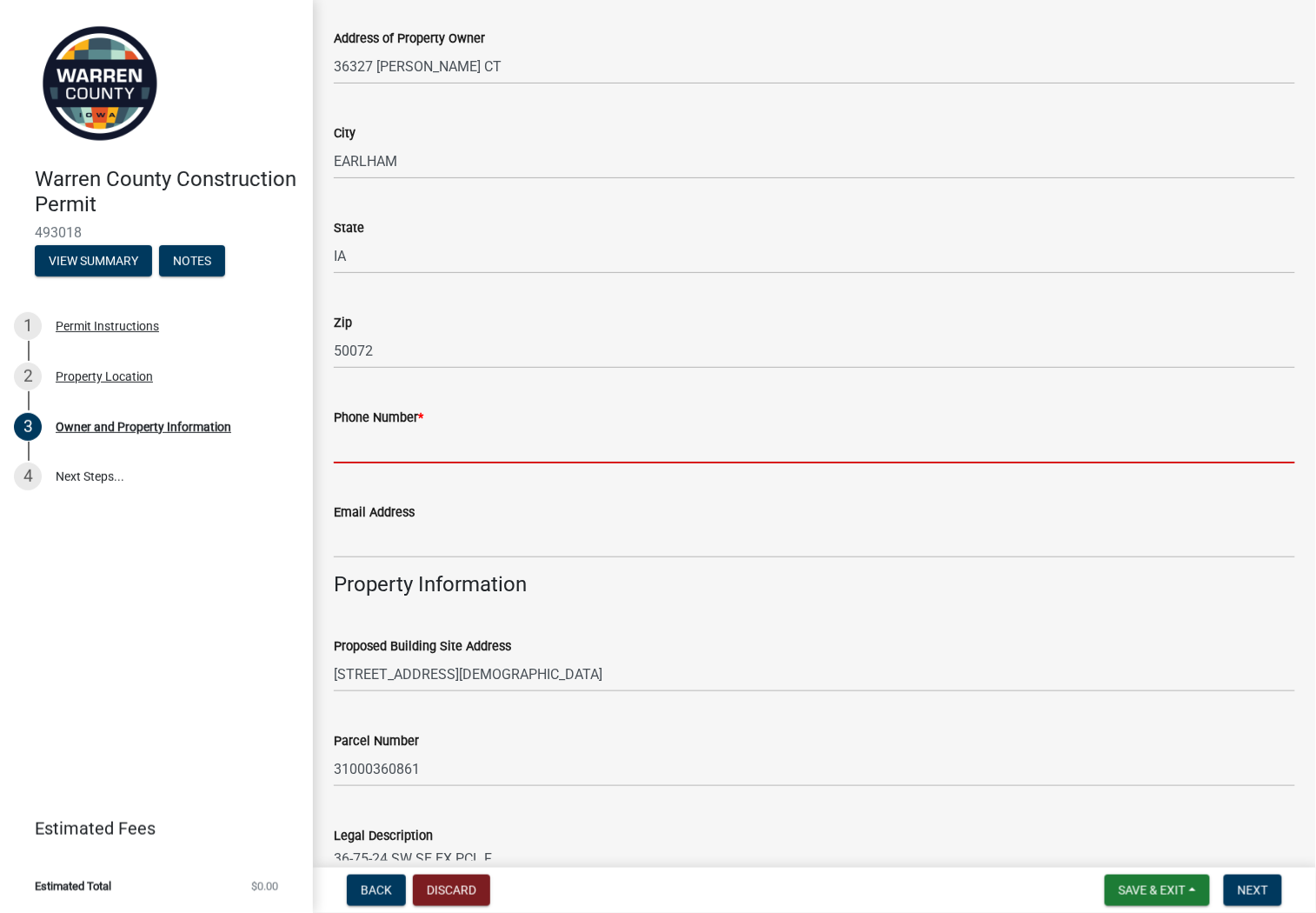
click at [504, 440] on input "Phone Number *" at bounding box center [814, 445] width 961 height 36
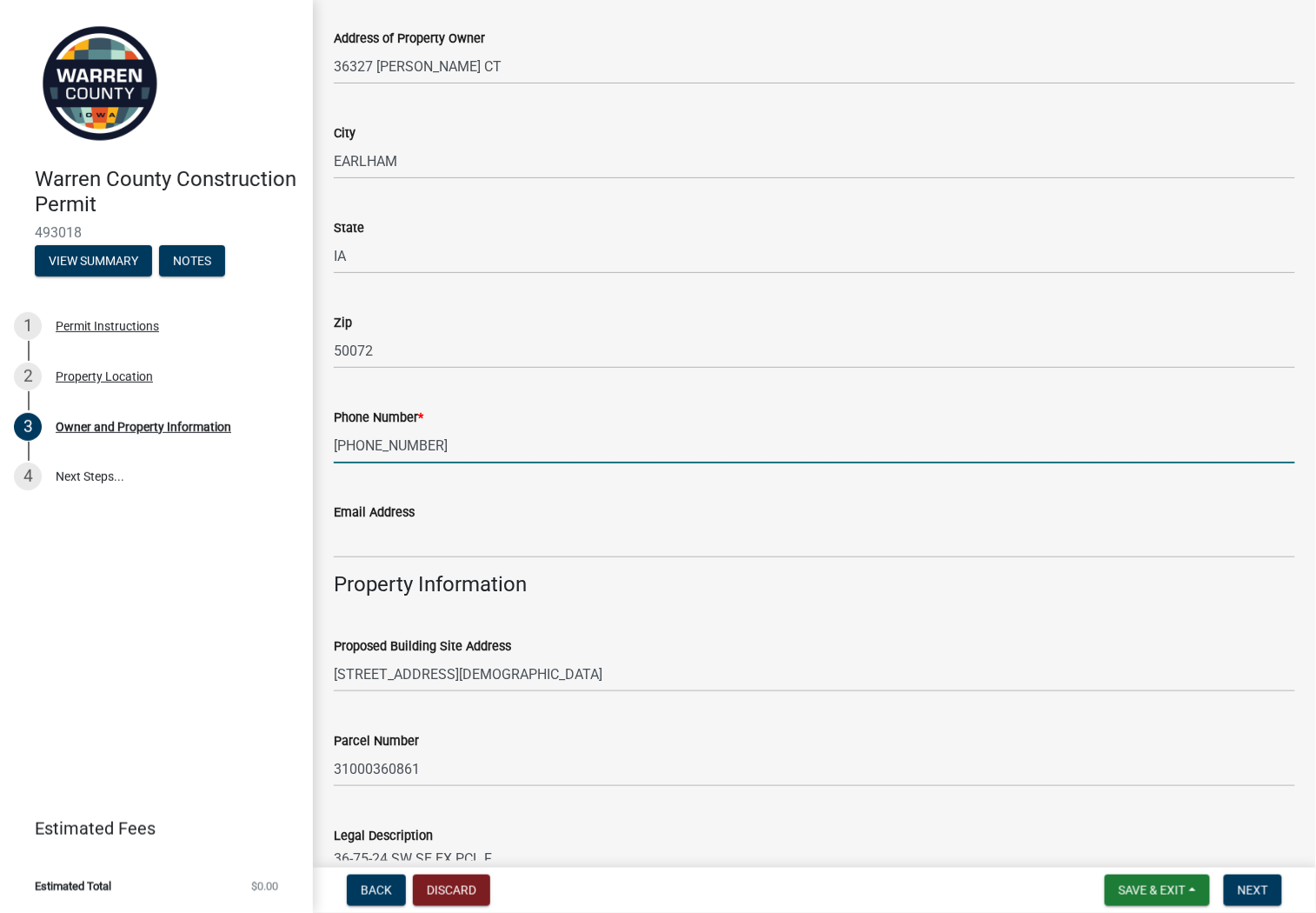
type input "[PHONE_NUMBER]"
click at [442, 542] on input "Email Address" at bounding box center [814, 540] width 961 height 36
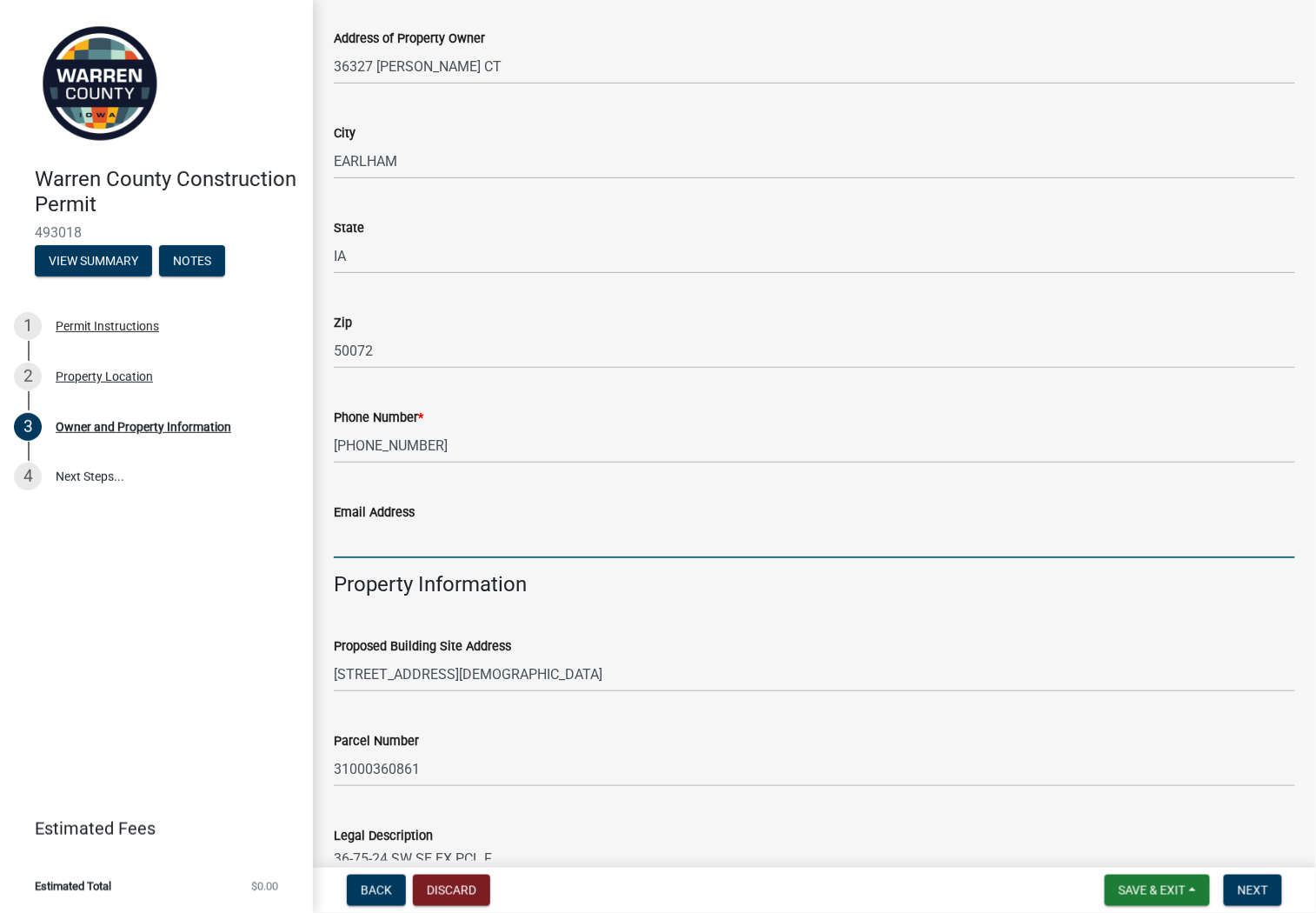
type input "[PERSON_NAME][EMAIL_ADDRESS][PERSON_NAME][DOMAIN_NAME]"
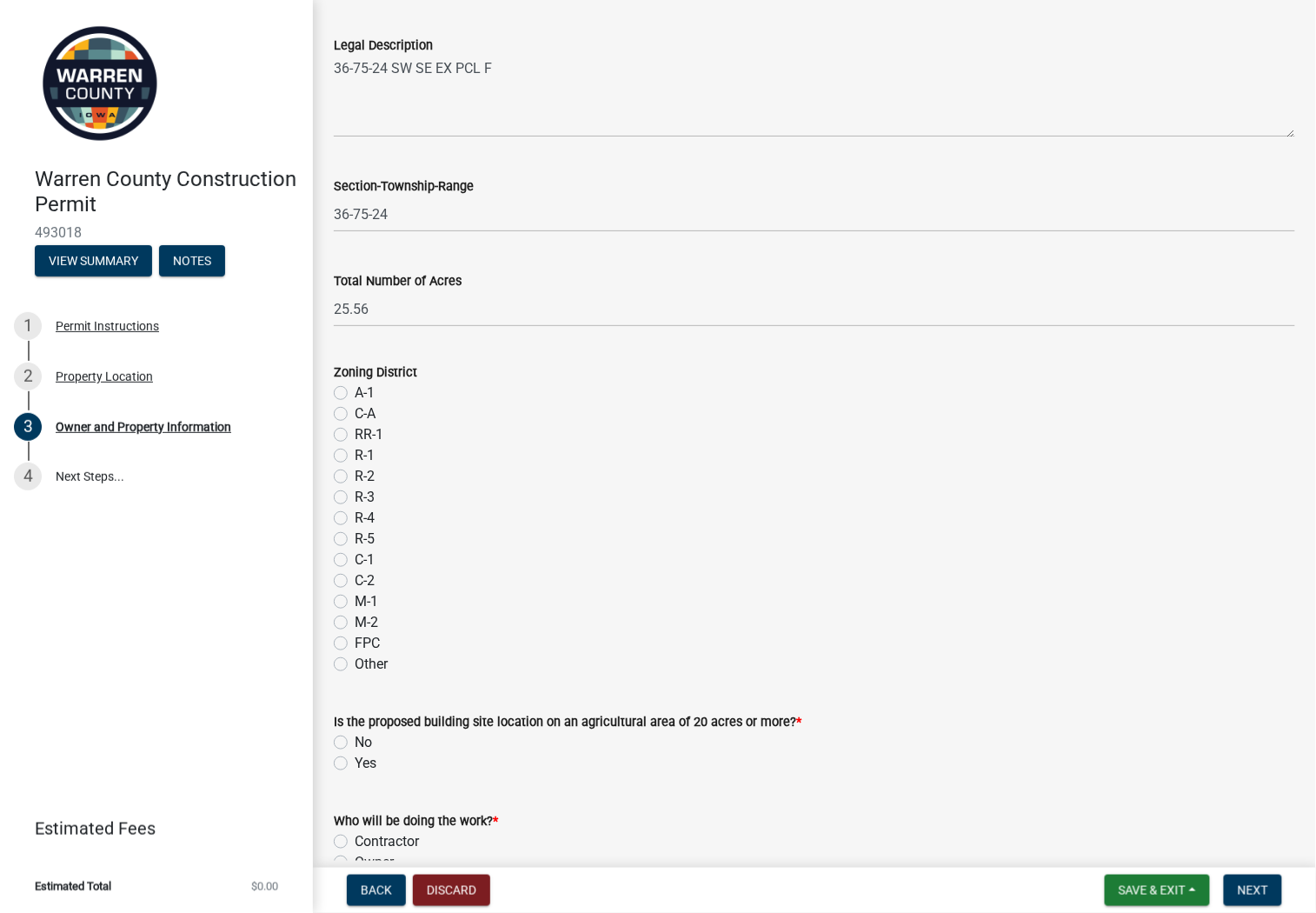
scroll to position [1273, 0]
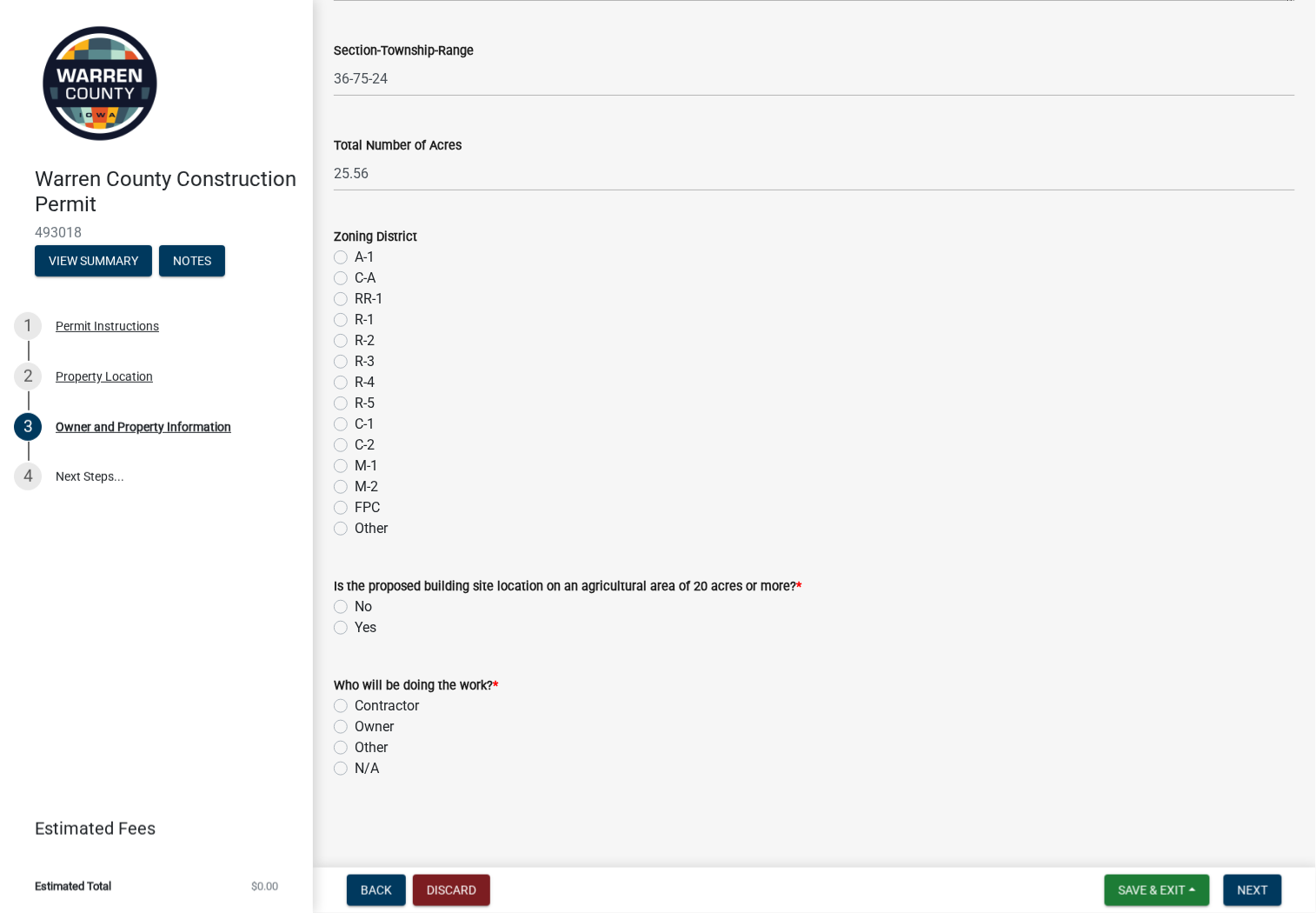
click at [355, 256] on label "A-1" at bounding box center [365, 257] width 20 height 21
click at [355, 256] on input "A-1" at bounding box center [360, 252] width 11 height 11
radio input "true"
click at [355, 626] on label "Yes" at bounding box center [366, 627] width 22 height 21
click at [355, 626] on input "Yes" at bounding box center [360, 623] width 11 height 11
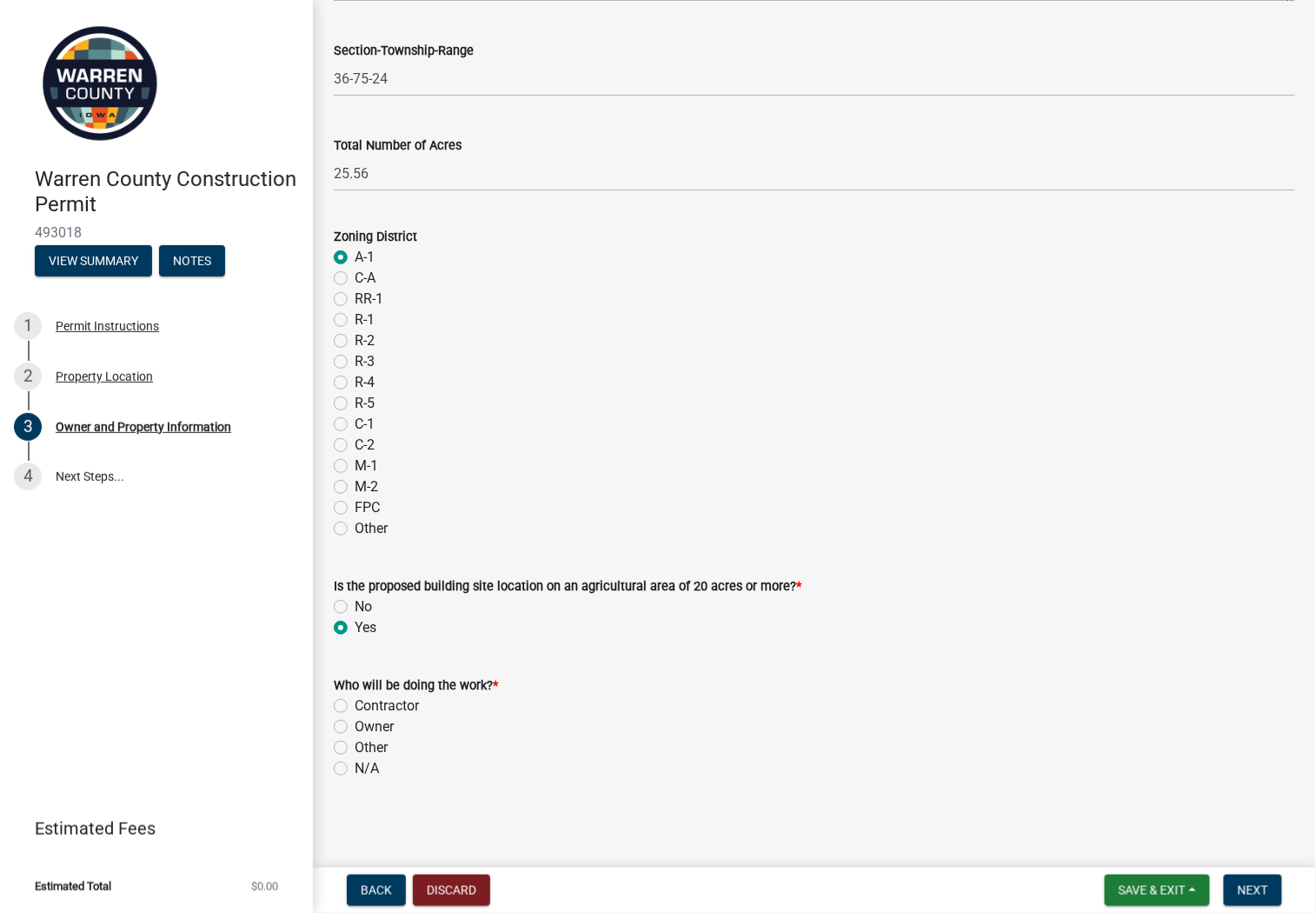
radio input "true"
click at [355, 706] on label "Contractor" at bounding box center [387, 705] width 65 height 21
click at [355, 706] on input "Contractor" at bounding box center [360, 700] width 11 height 11
radio input "true"
click at [1253, 883] on span "Next" at bounding box center [1252, 890] width 30 height 14
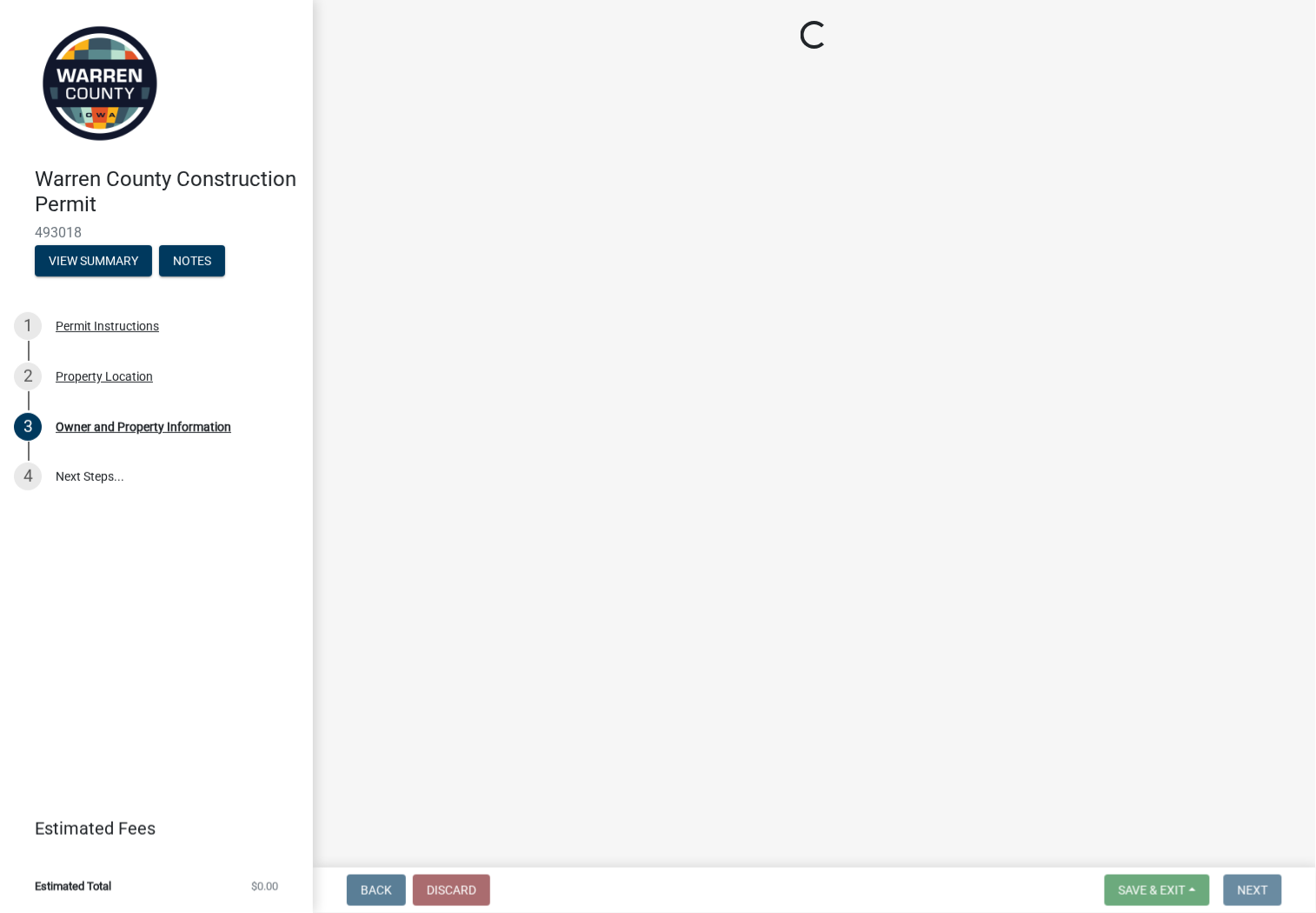
scroll to position [0, 0]
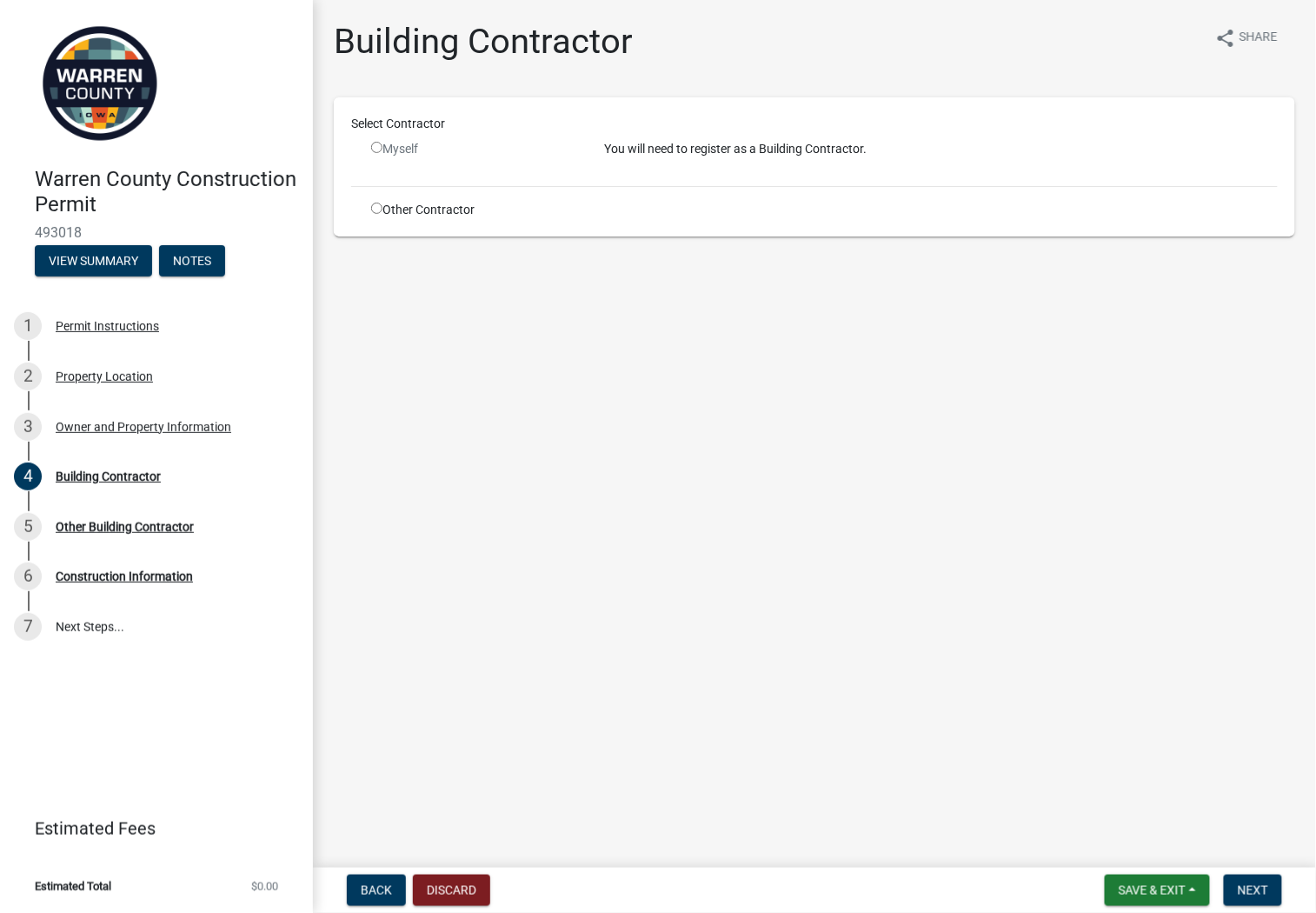
click at [376, 211] on input "radio" at bounding box center [377, 208] width 11 height 11
radio input "true"
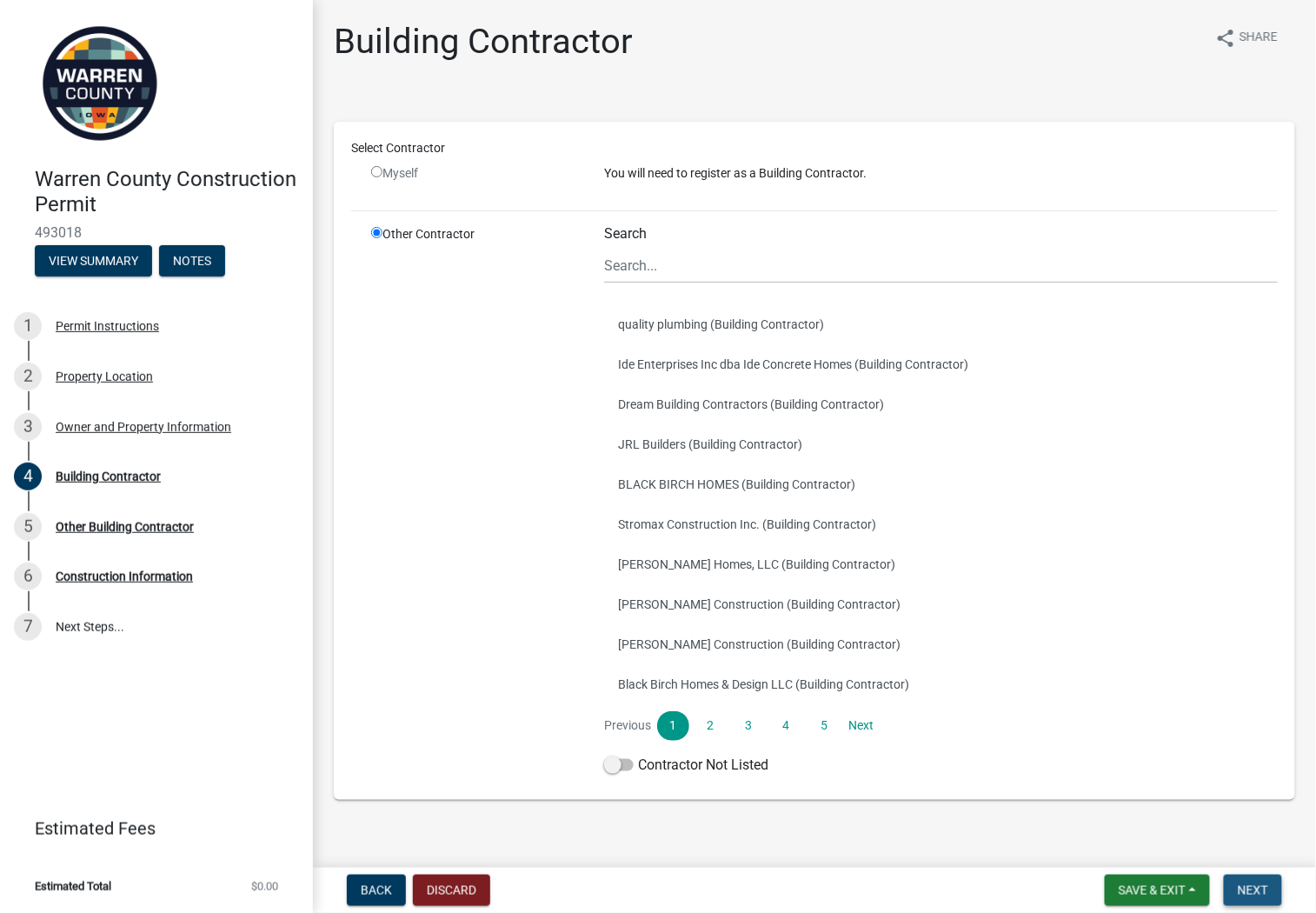
click at [1253, 890] on span "Next" at bounding box center [1252, 890] width 30 height 14
click at [115, 525] on div "Other Building Contractor" at bounding box center [125, 526] width 139 height 12
click at [1147, 675] on button "Black Birch Homes & Design LLC (Building Contractor)" at bounding box center [941, 684] width 674 height 40
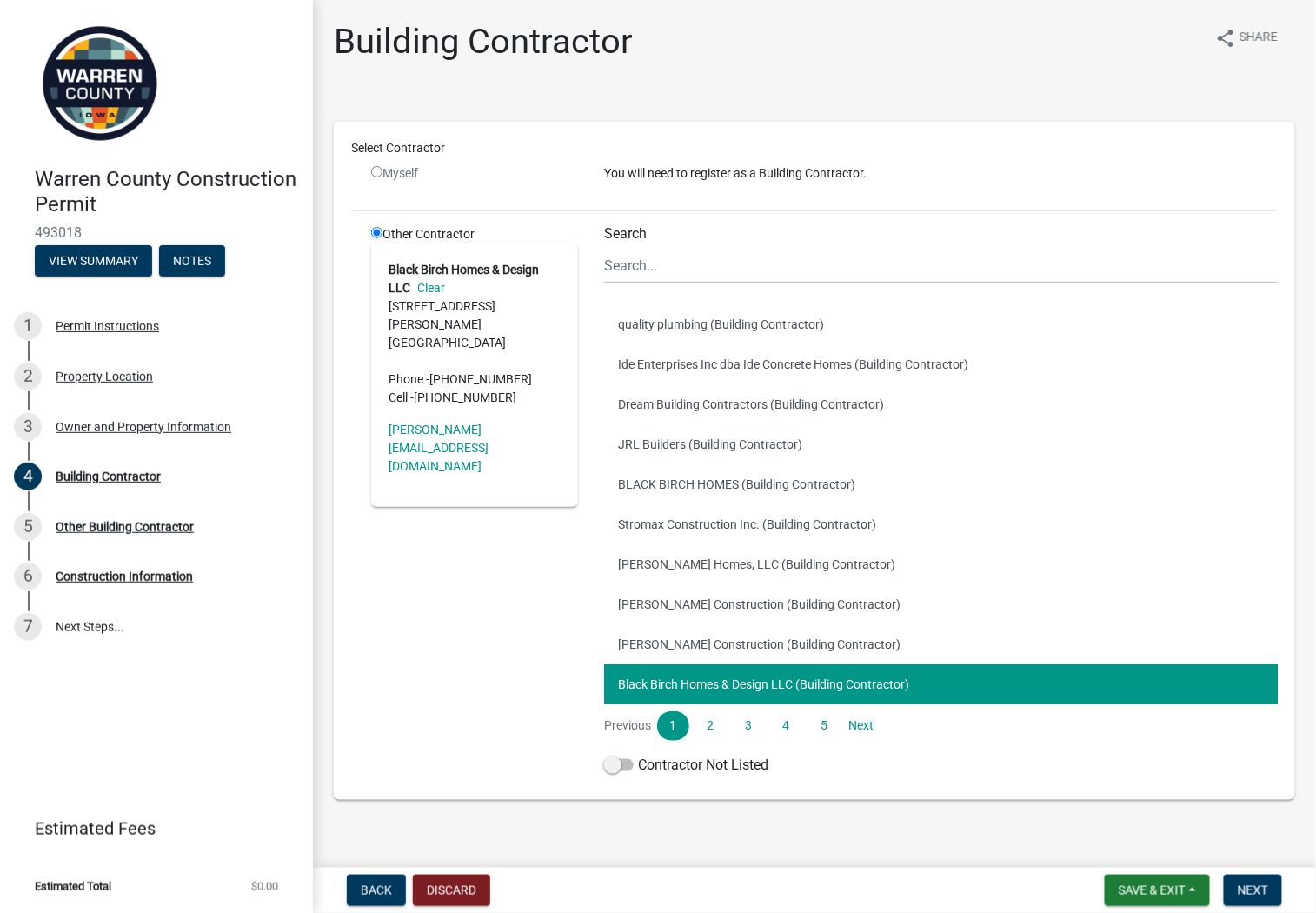
click at [629, 235] on label "Search" at bounding box center [626, 233] width 43 height 14
click at [629, 248] on input "Search" at bounding box center [941, 265] width 674 height 36
click at [426, 284] on link "Clear" at bounding box center [428, 287] width 35 height 14
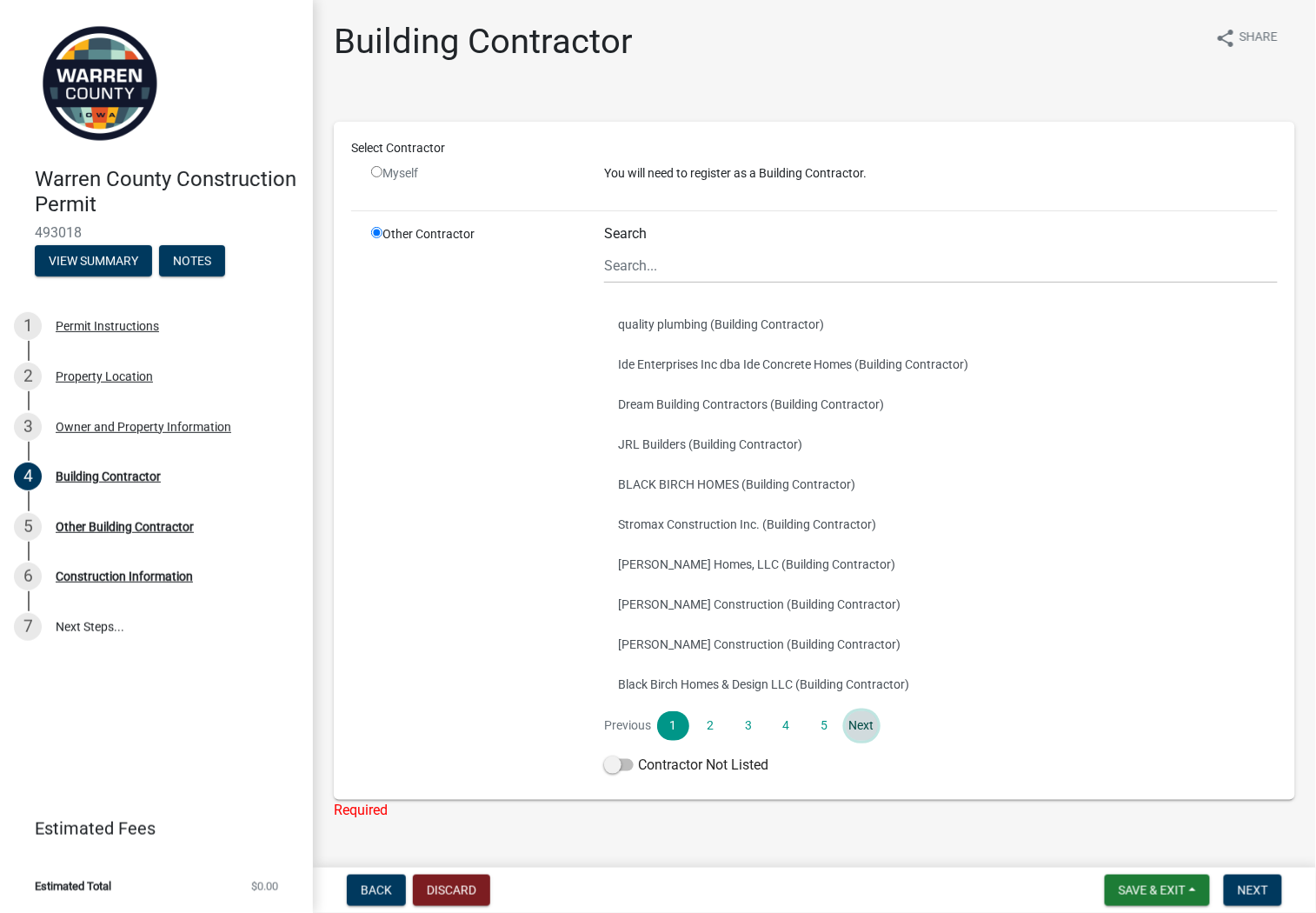
click at [855, 724] on link "Next" at bounding box center [861, 725] width 31 height 30
click at [668, 724] on link "1" at bounding box center [673, 725] width 31 height 30
click at [657, 276] on input "Search" at bounding box center [941, 265] width 674 height 36
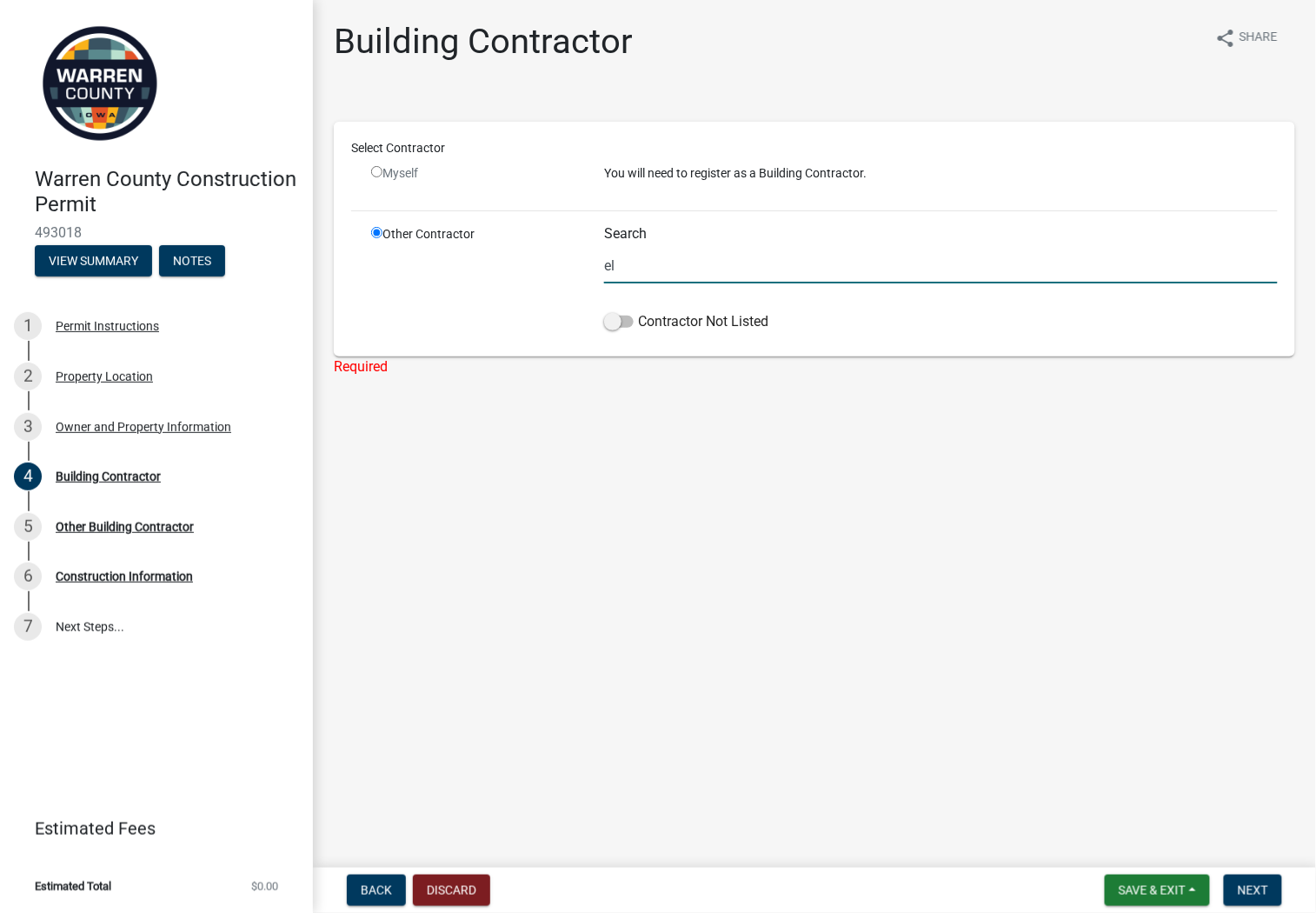
type input "e"
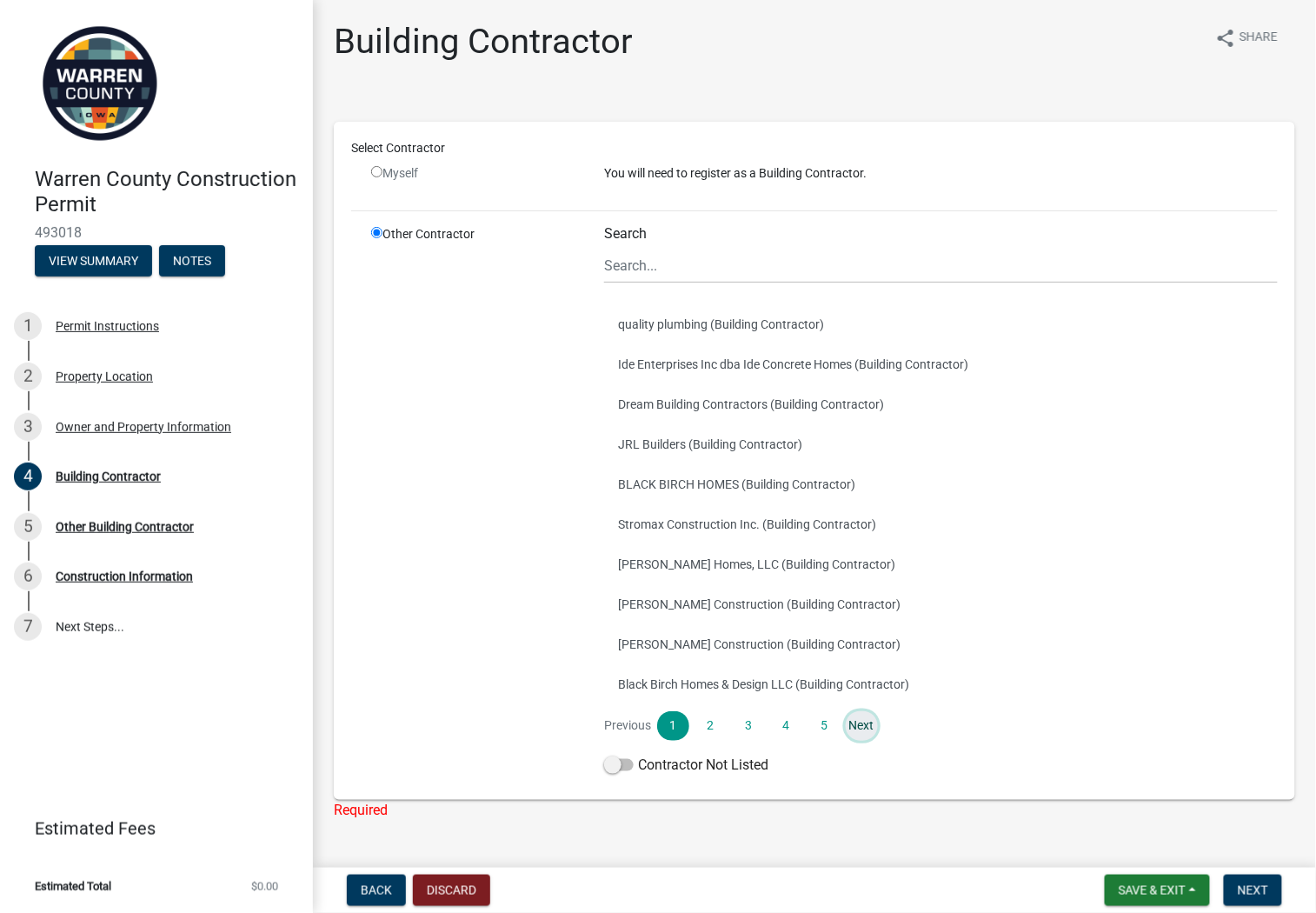
click at [863, 726] on link "Next" at bounding box center [861, 725] width 31 height 30
click at [860, 724] on link "Next" at bounding box center [861, 725] width 31 height 30
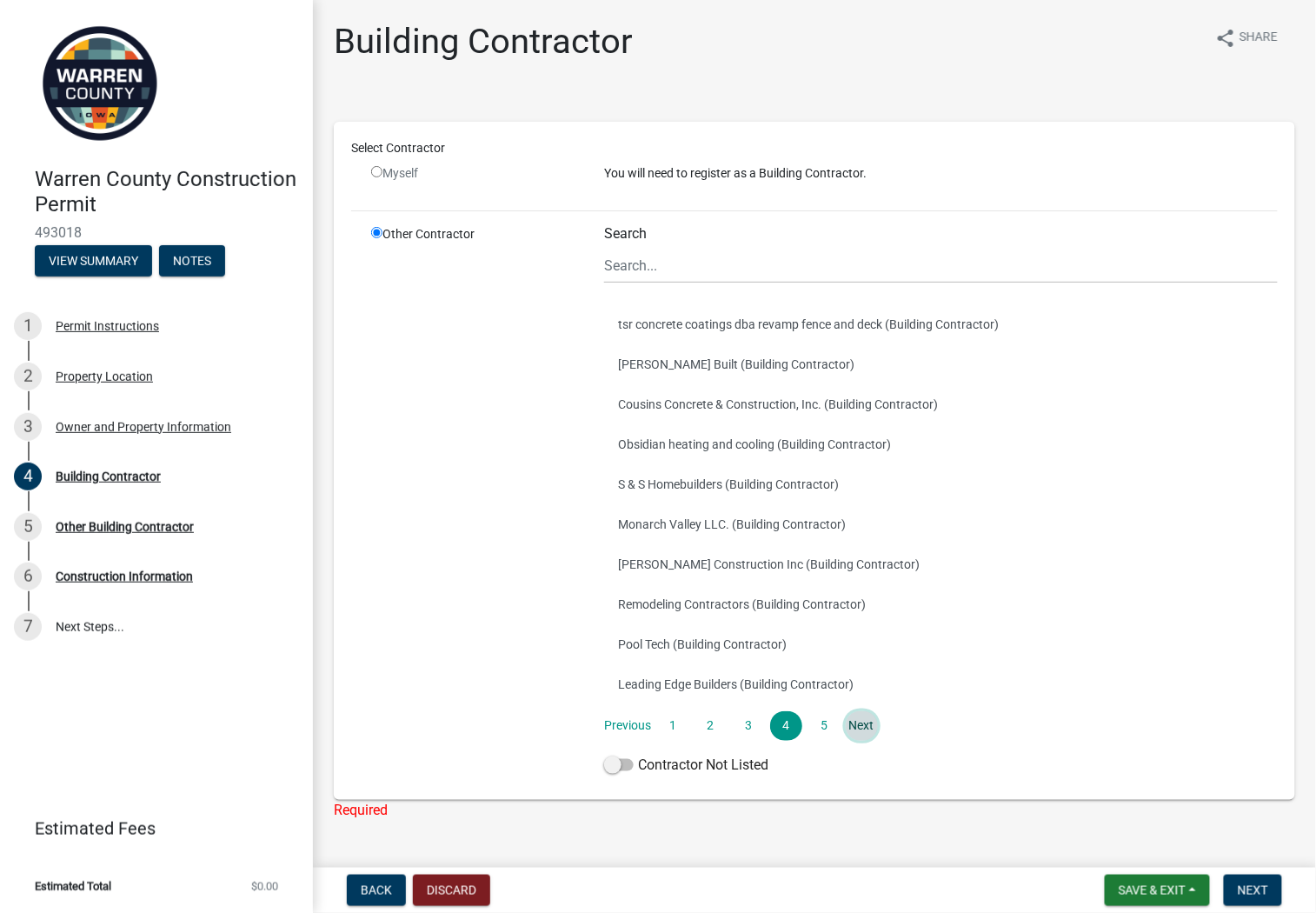
click at [860, 724] on link "Next" at bounding box center [861, 725] width 31 height 30
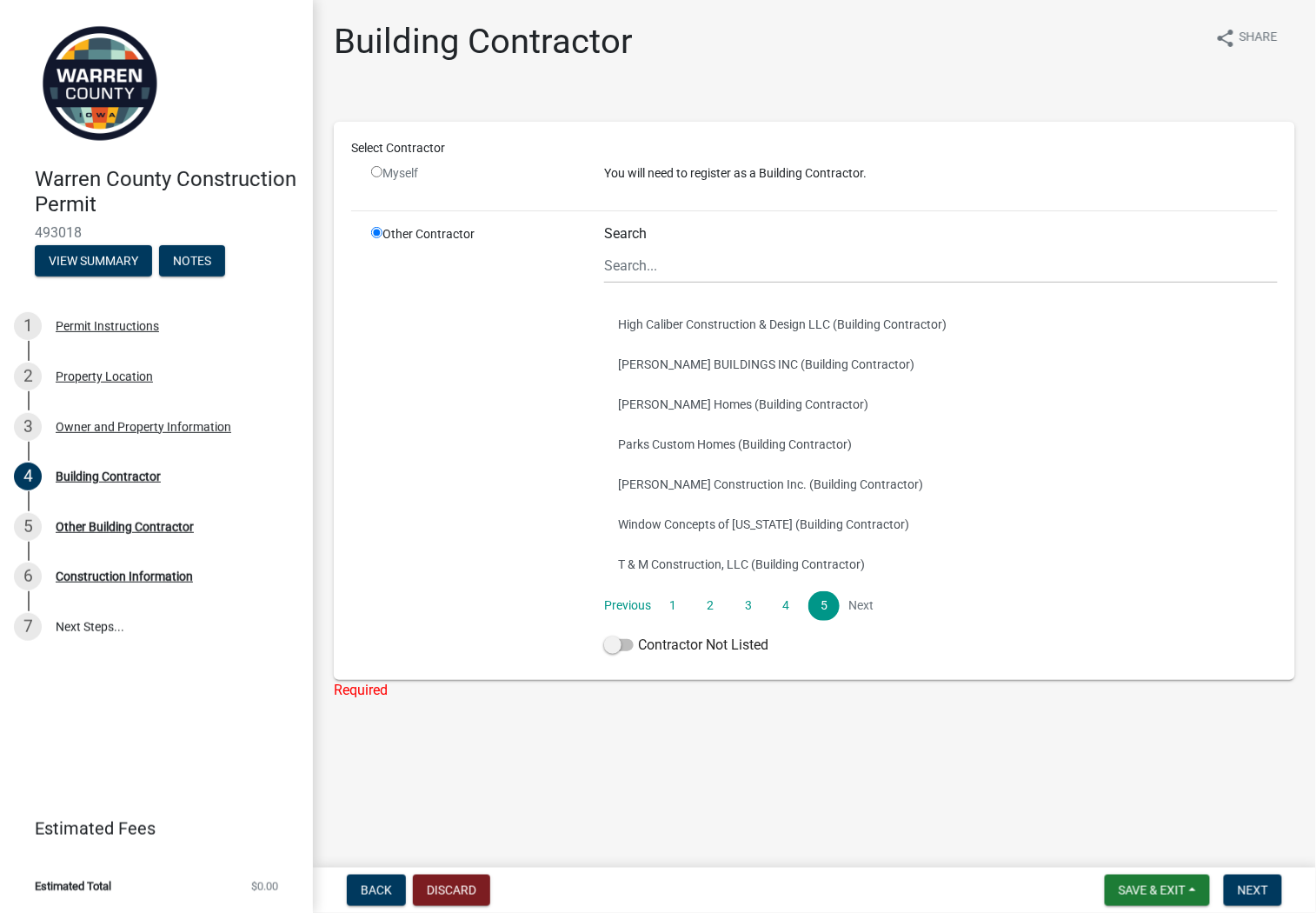
click at [863, 606] on li "Next" at bounding box center [861, 606] width 31 height 30
click at [1132, 883] on span "Save & Exit" at bounding box center [1152, 890] width 67 height 14
click at [1106, 797] on button "Save" at bounding box center [1140, 803] width 139 height 42
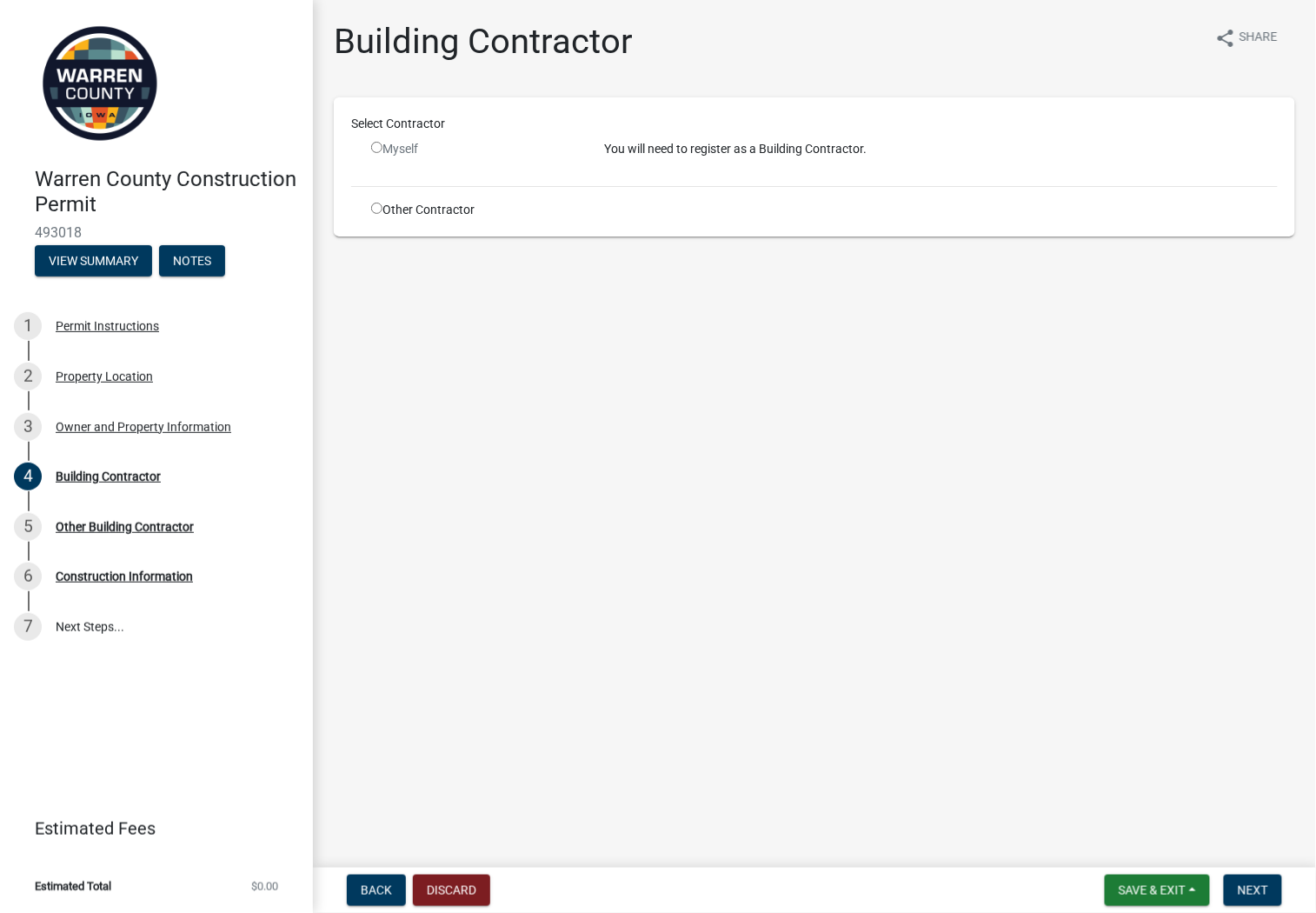
click at [377, 212] on input "radio" at bounding box center [377, 208] width 11 height 11
radio input "true"
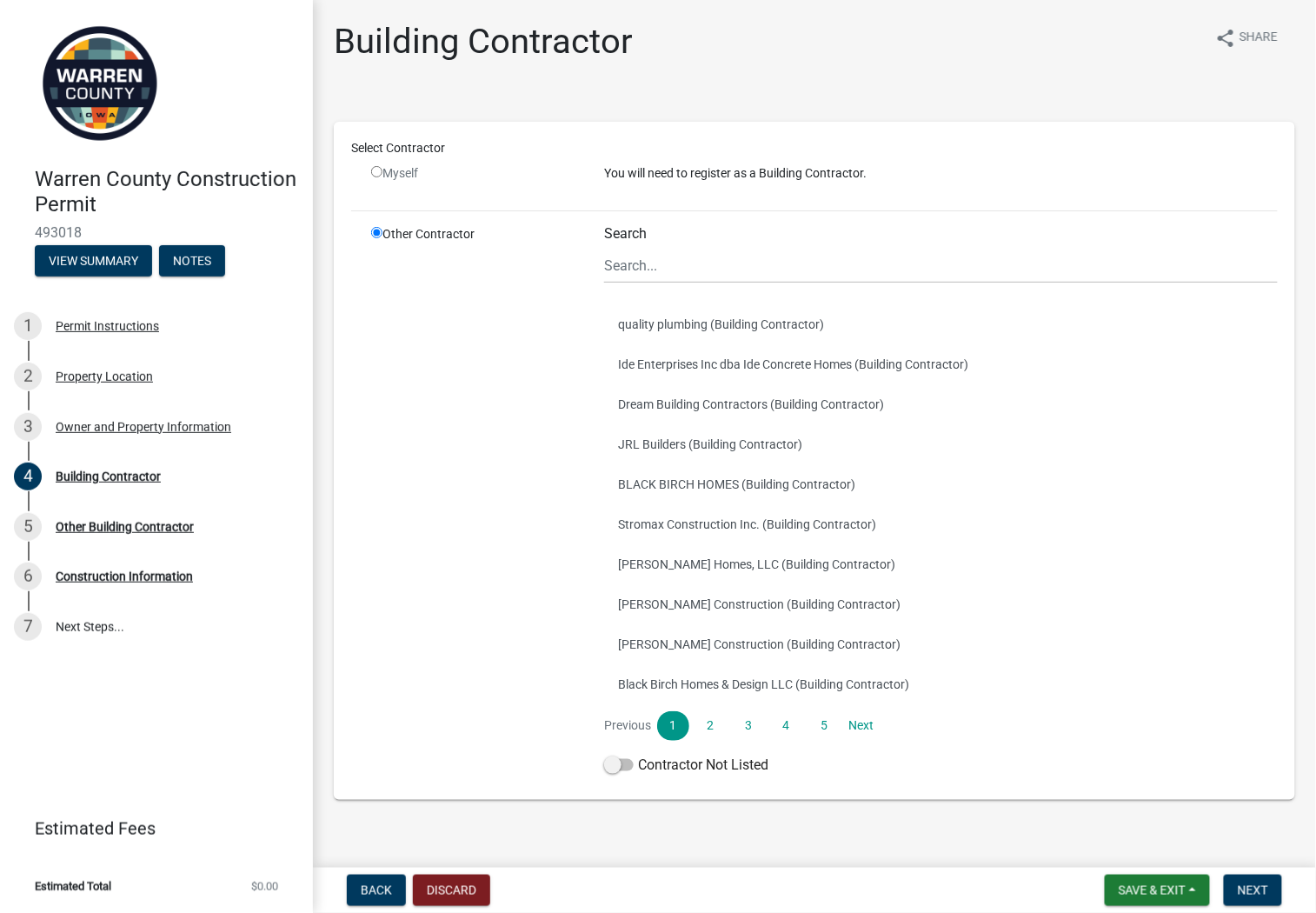
click at [202, 672] on div "Warren County Construction Permit 493018 View Summary Notes 1 Permit Instructio…" at bounding box center [156, 456] width 313 height 913
